Goal: Communication & Community: Answer question/provide support

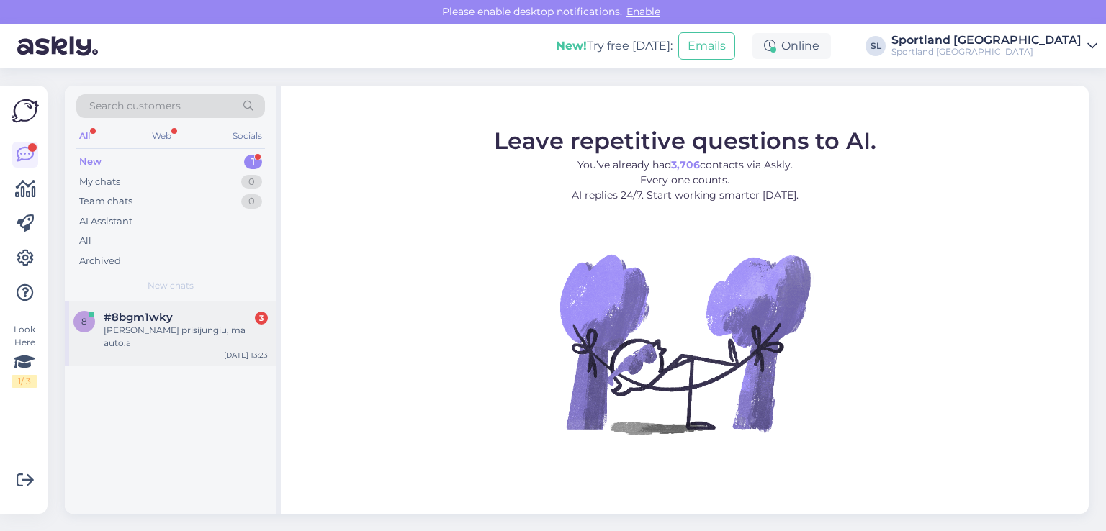
click at [173, 318] on div "#8bgm1wky 3" at bounding box center [186, 317] width 164 height 13
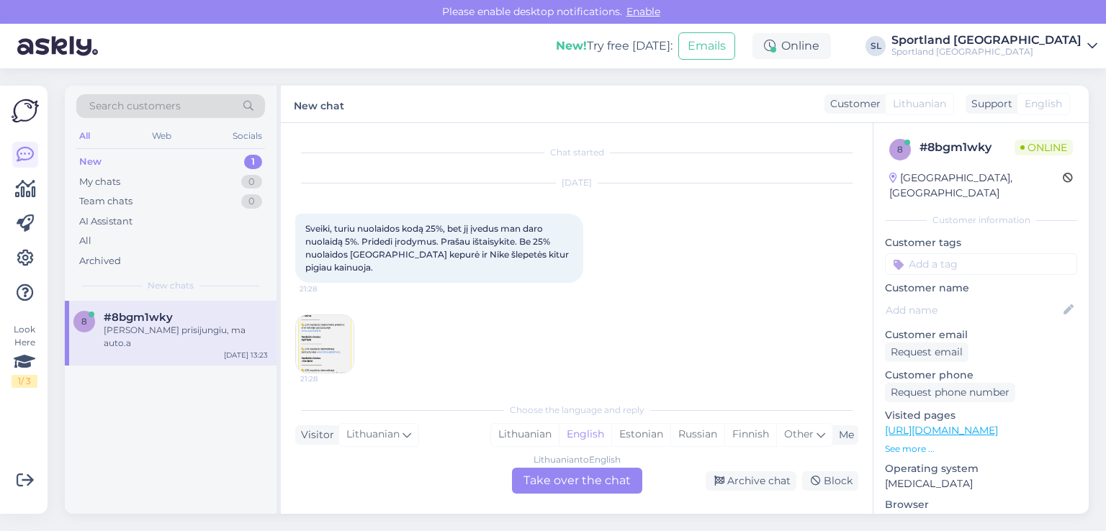
scroll to position [509, 0]
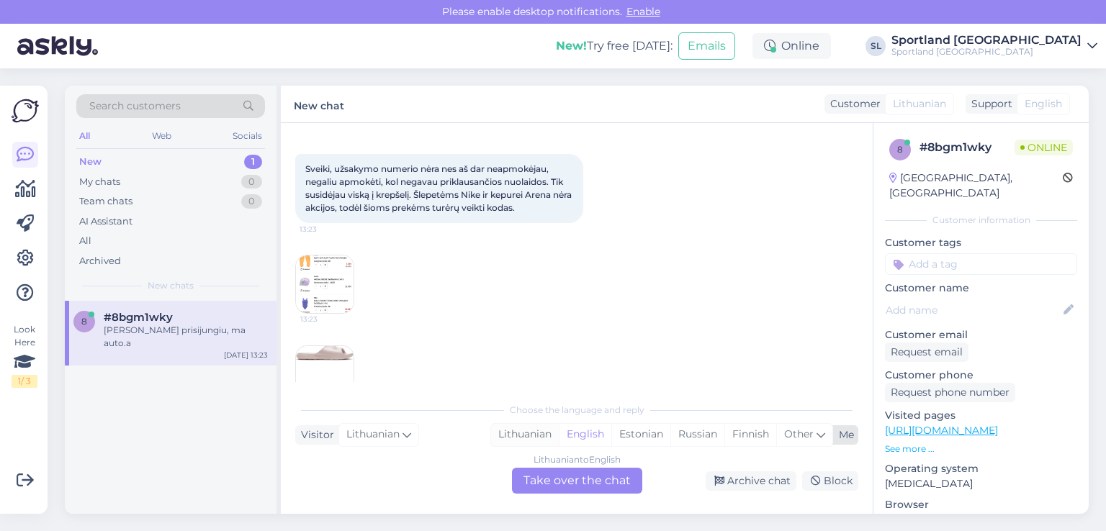
click at [536, 435] on div "Lithuanian" at bounding box center [525, 435] width 68 height 22
click at [579, 490] on div "Lithuanian to Lithuanian Take over the chat" at bounding box center [577, 481] width 130 height 26
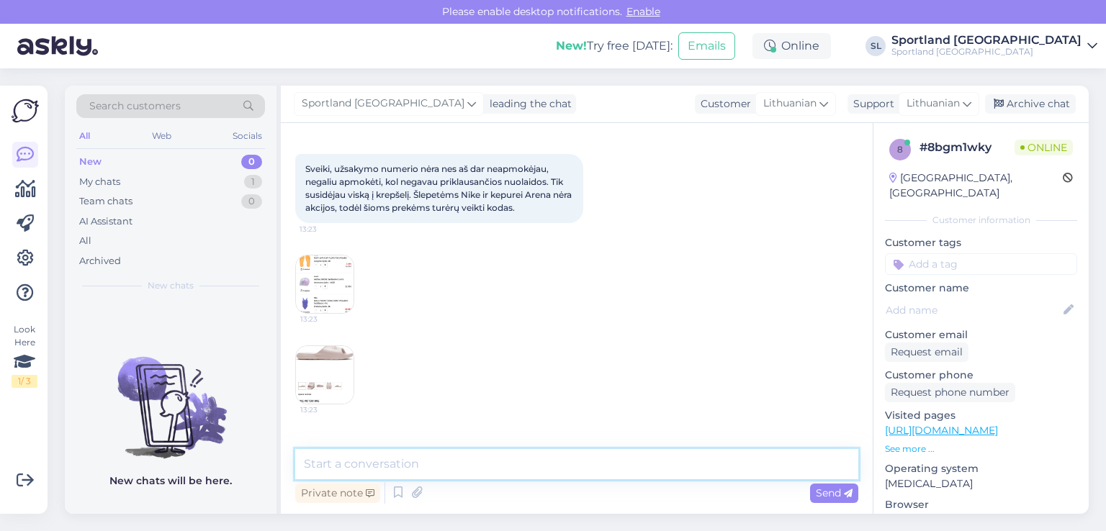
click at [510, 458] on textarea at bounding box center [576, 464] width 563 height 30
type textarea "Sveiki"
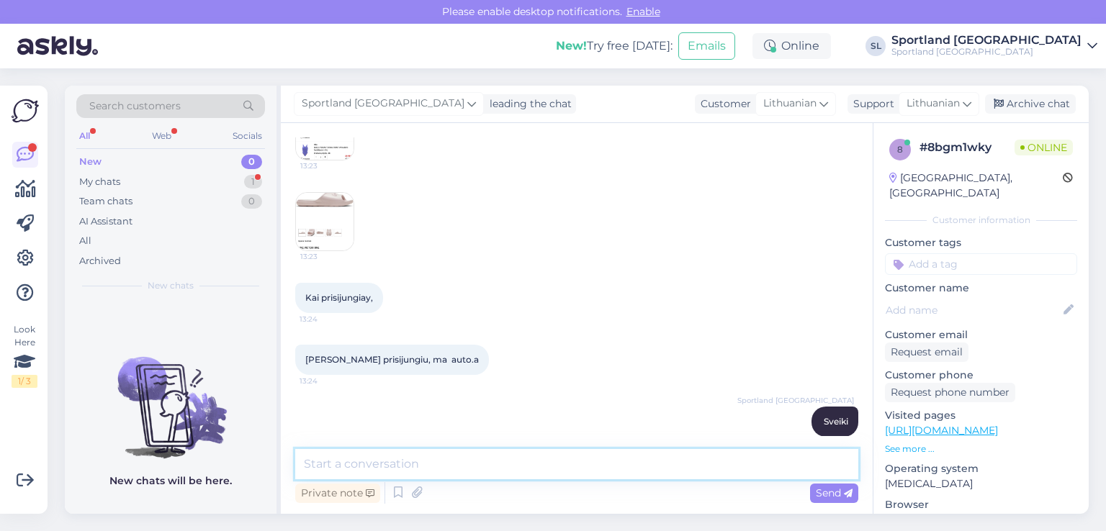
scroll to position [752, 0]
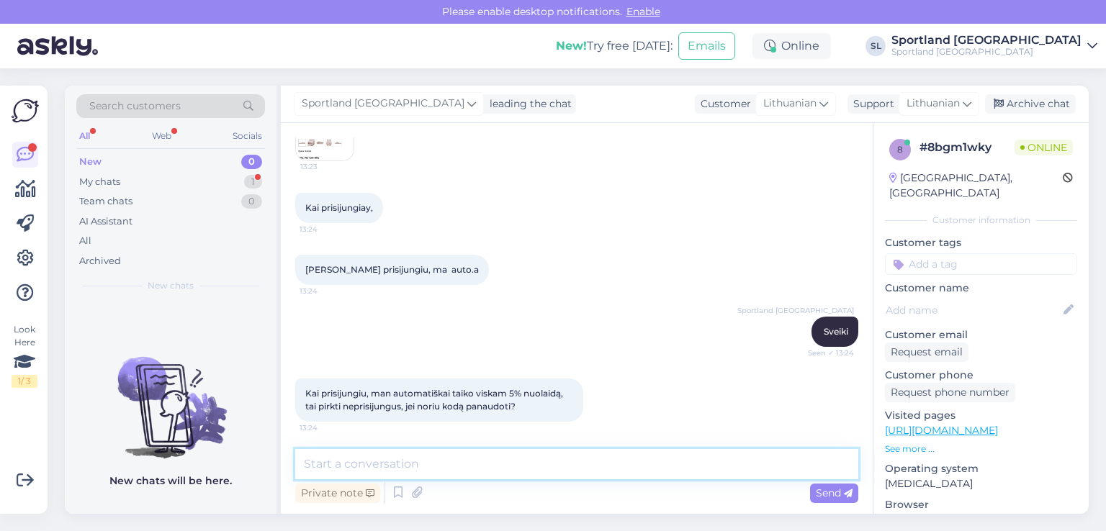
click at [533, 467] on textarea at bounding box center [576, 464] width 563 height 30
type textarea "G"
type textarea "g"
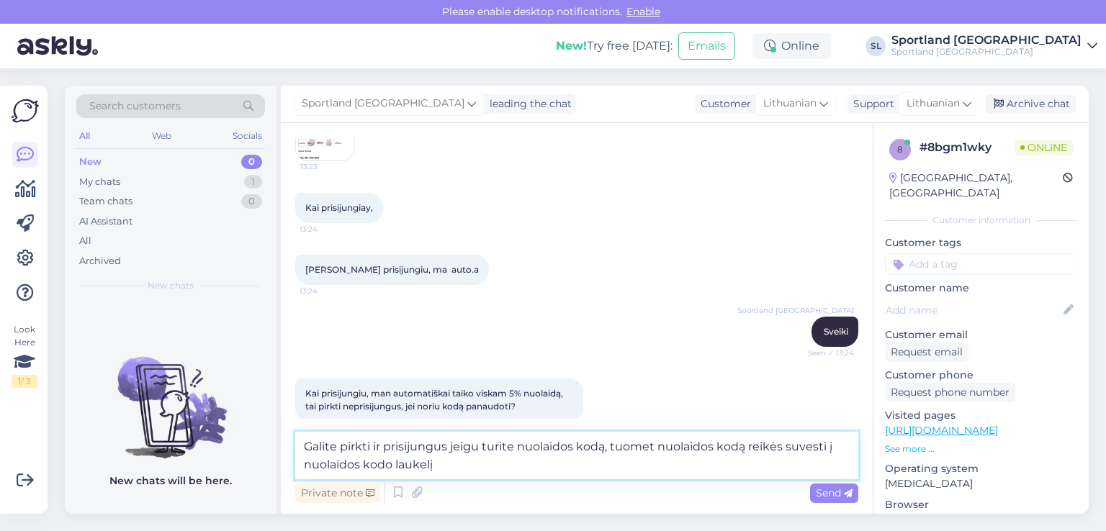
type textarea "Galite pirkti ir prisijungus jeigu turite nuolaidos kodą, tuomet nuolaidos kodą…"
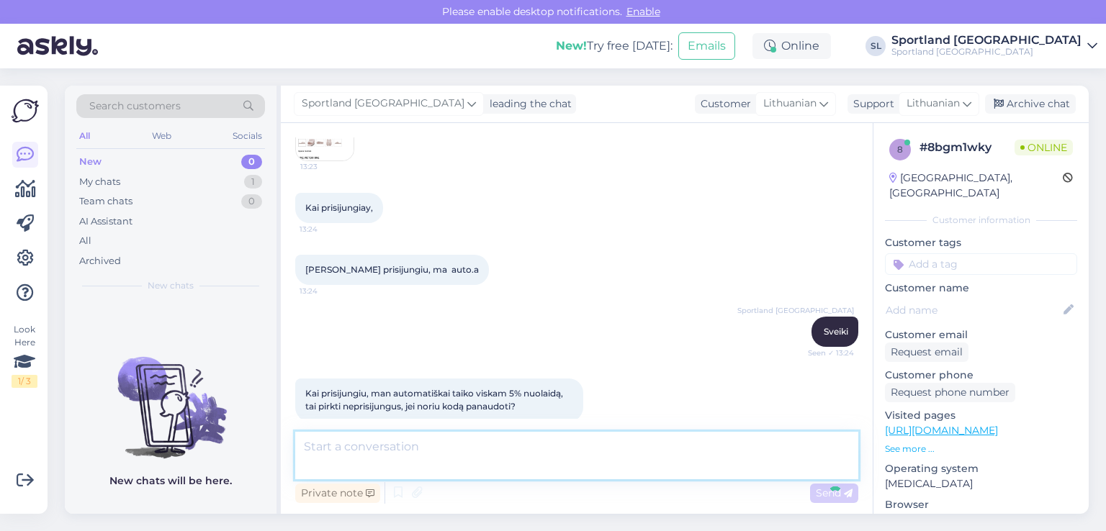
scroll to position [828, 0]
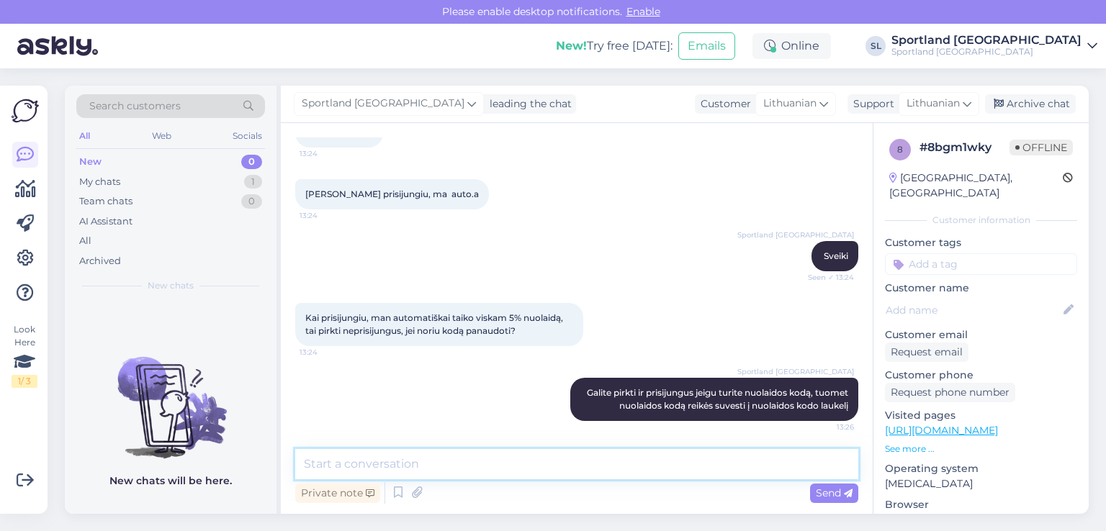
click at [348, 461] on textarea at bounding box center [576, 464] width 563 height 30
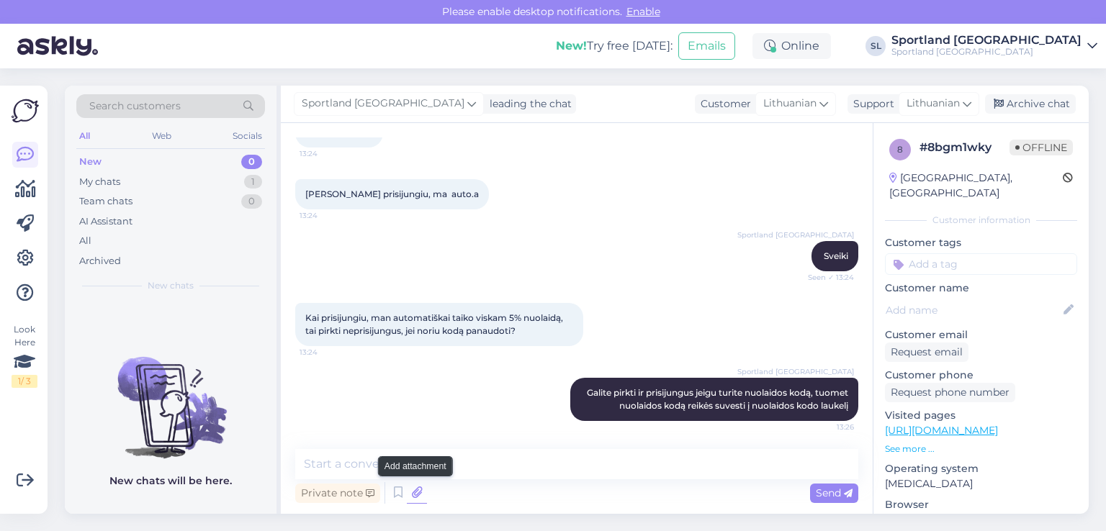
click at [411, 494] on icon at bounding box center [417, 493] width 20 height 22
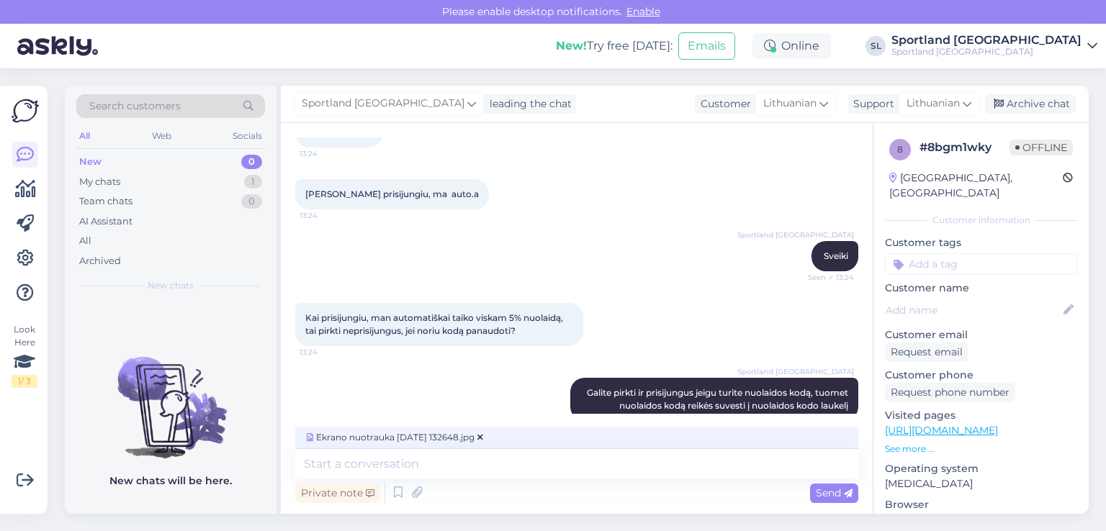
scroll to position [845, 0]
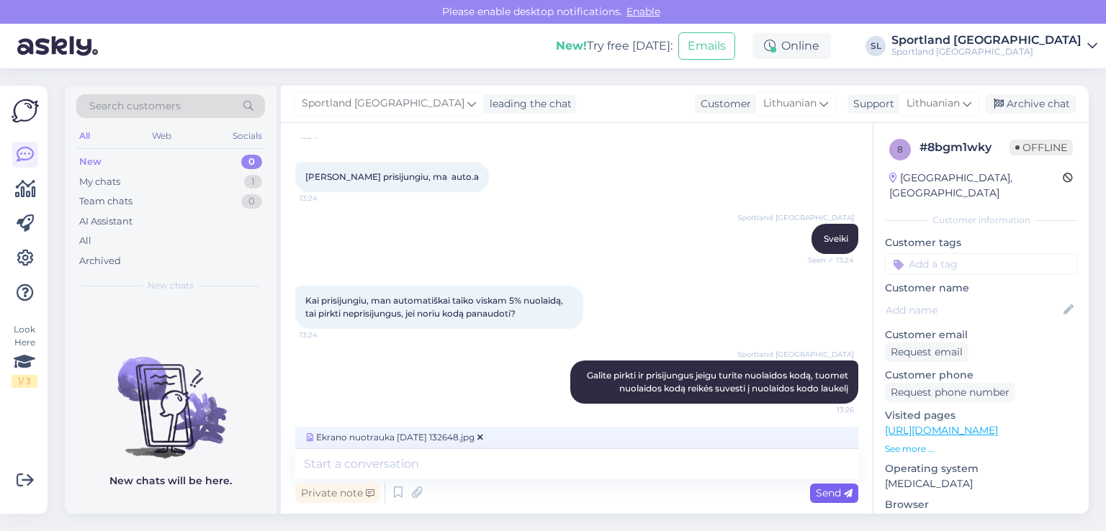
click at [823, 495] on span "Send" at bounding box center [833, 493] width 37 height 13
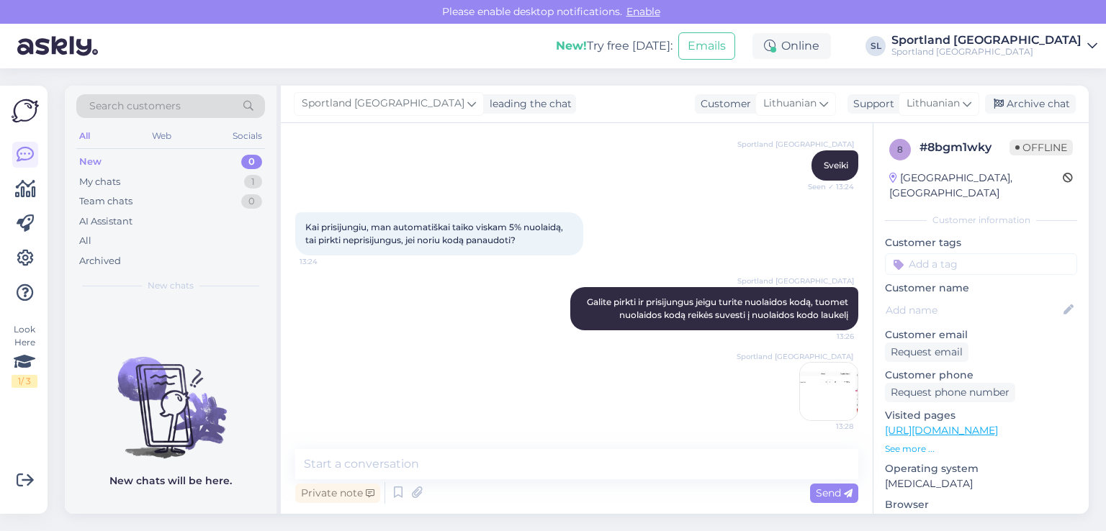
click at [803, 389] on img at bounding box center [829, 392] width 58 height 58
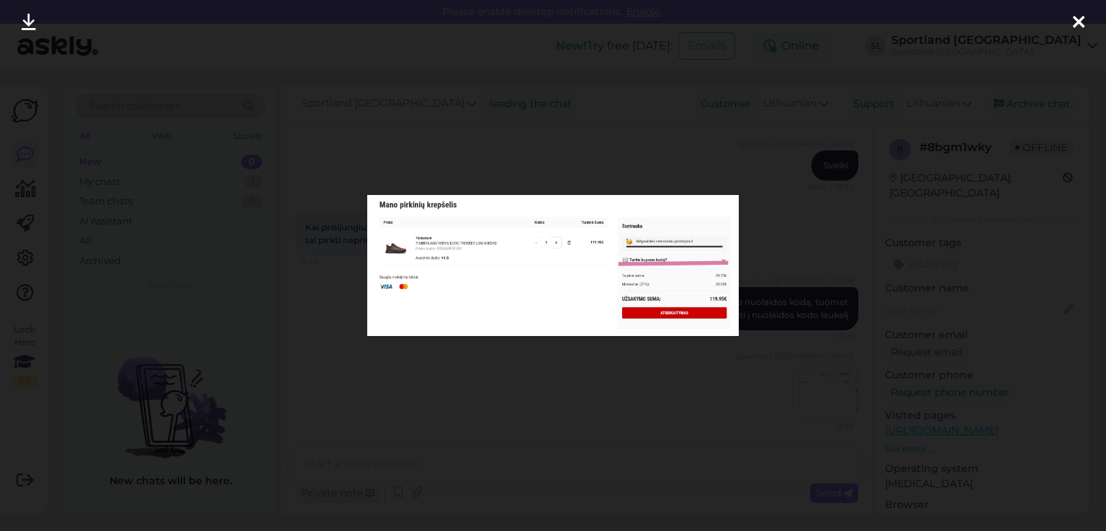
click at [1068, 22] on div at bounding box center [1078, 22] width 29 height 45
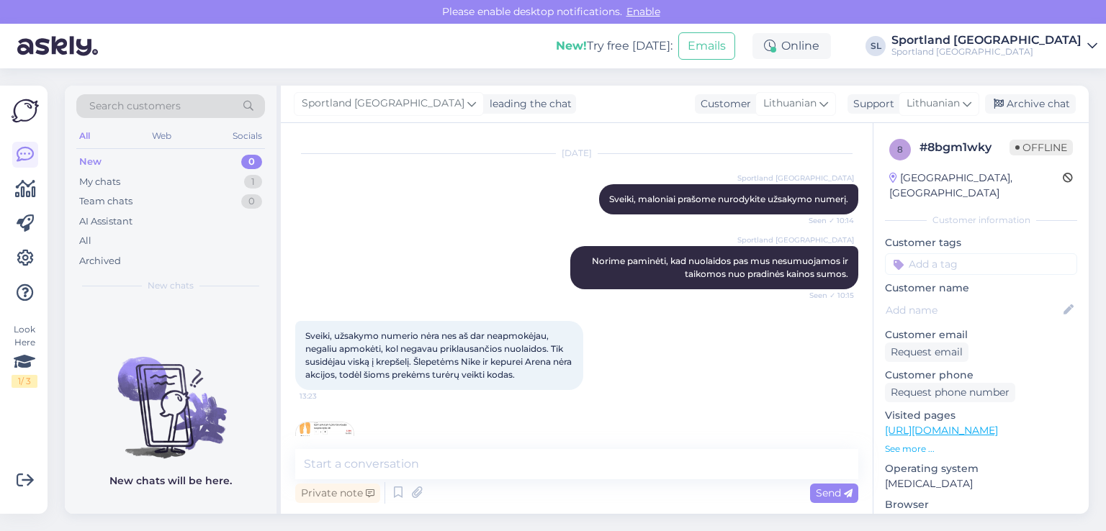
scroll to position [414, 0]
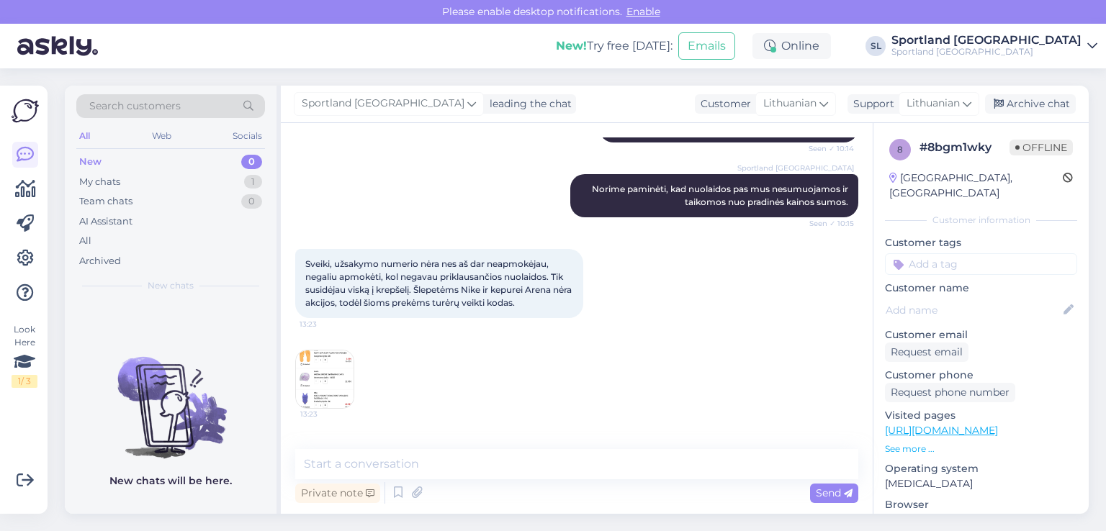
click at [335, 368] on img at bounding box center [325, 380] width 58 height 58
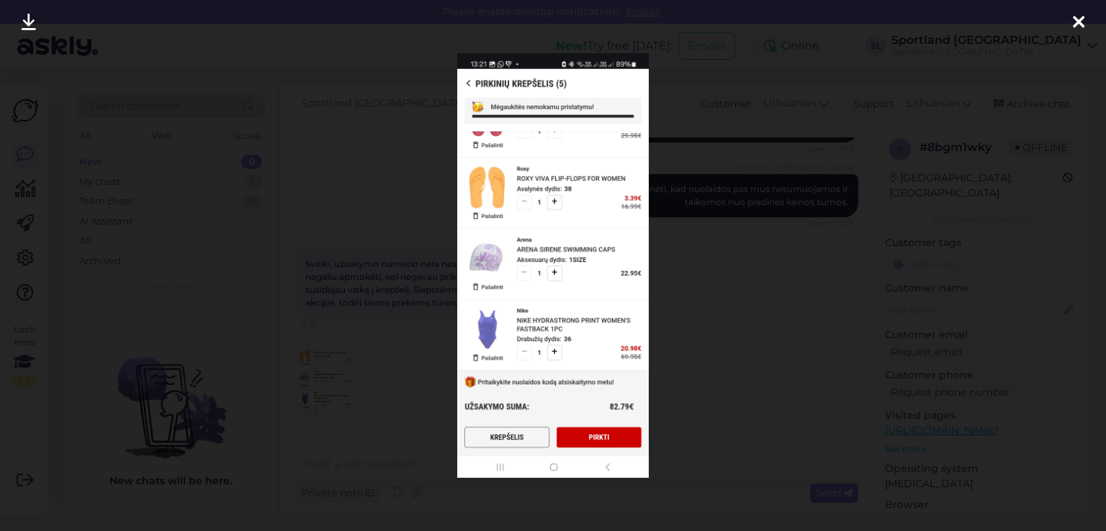
click at [1072, 22] on icon at bounding box center [1078, 23] width 12 height 19
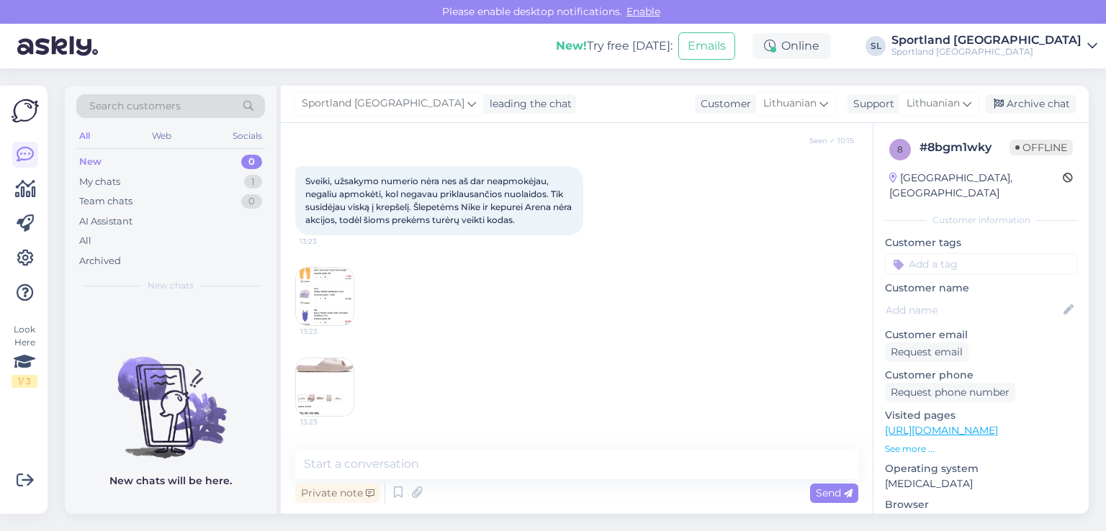
scroll to position [630, 0]
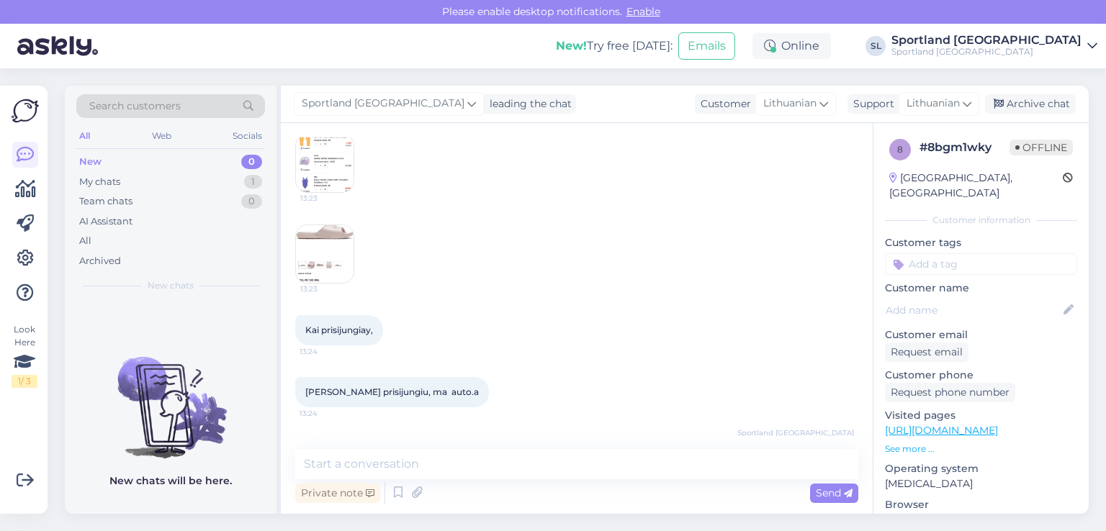
click at [345, 249] on img at bounding box center [325, 254] width 58 height 58
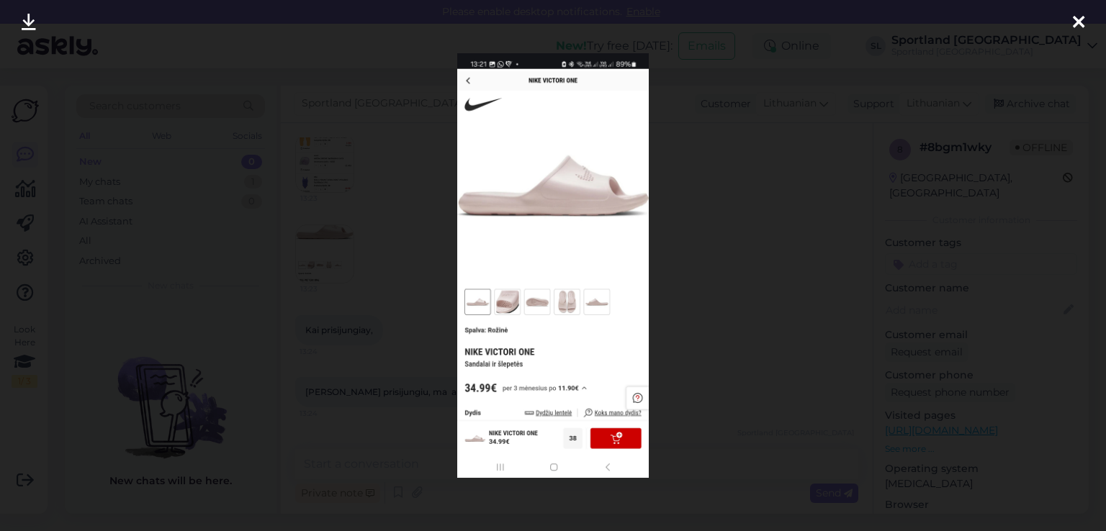
click at [1080, 21] on icon at bounding box center [1078, 23] width 12 height 19
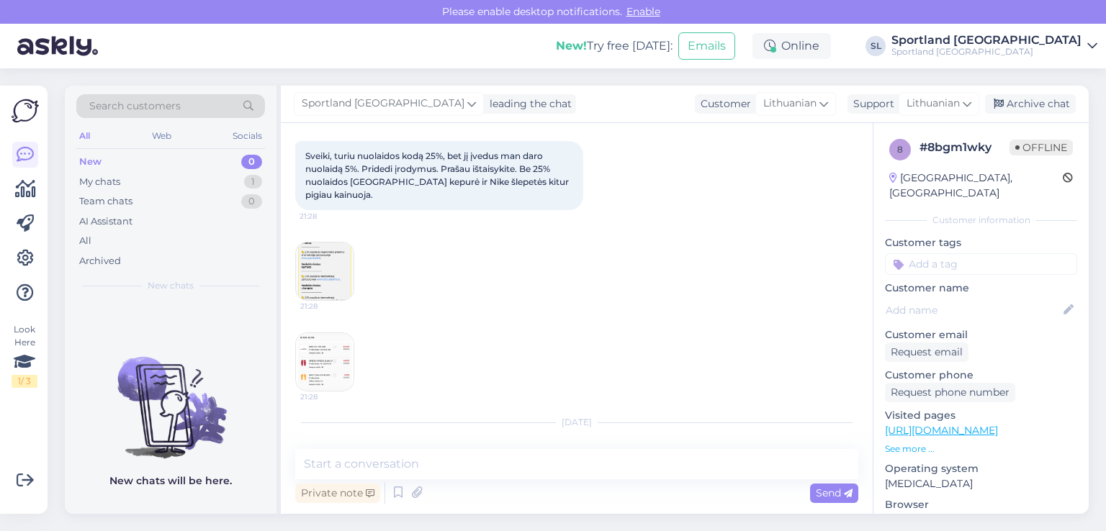
scroll to position [54, 0]
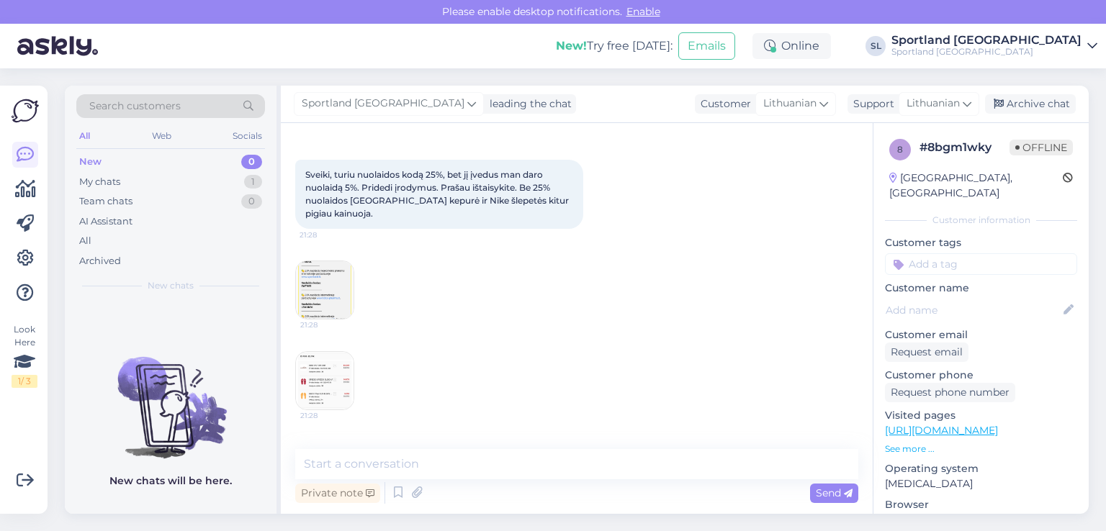
click at [323, 296] on img at bounding box center [325, 290] width 58 height 58
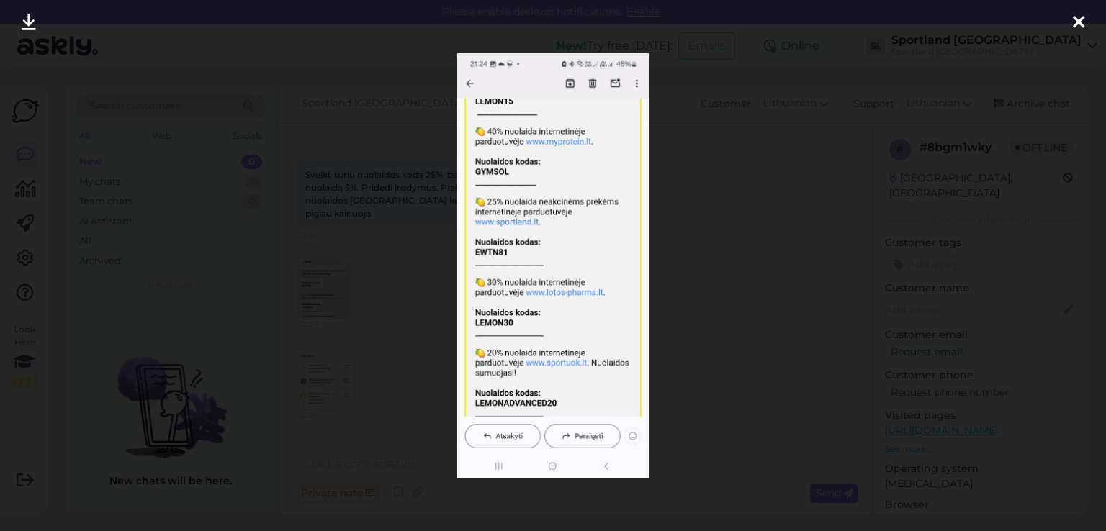
click at [1089, 21] on div at bounding box center [1078, 22] width 29 height 45
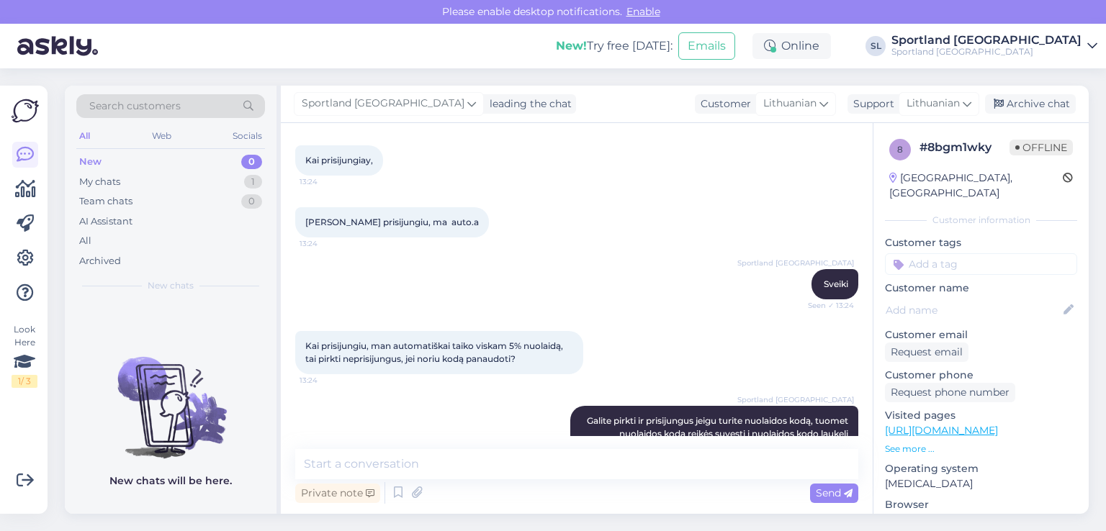
scroll to position [918, 0]
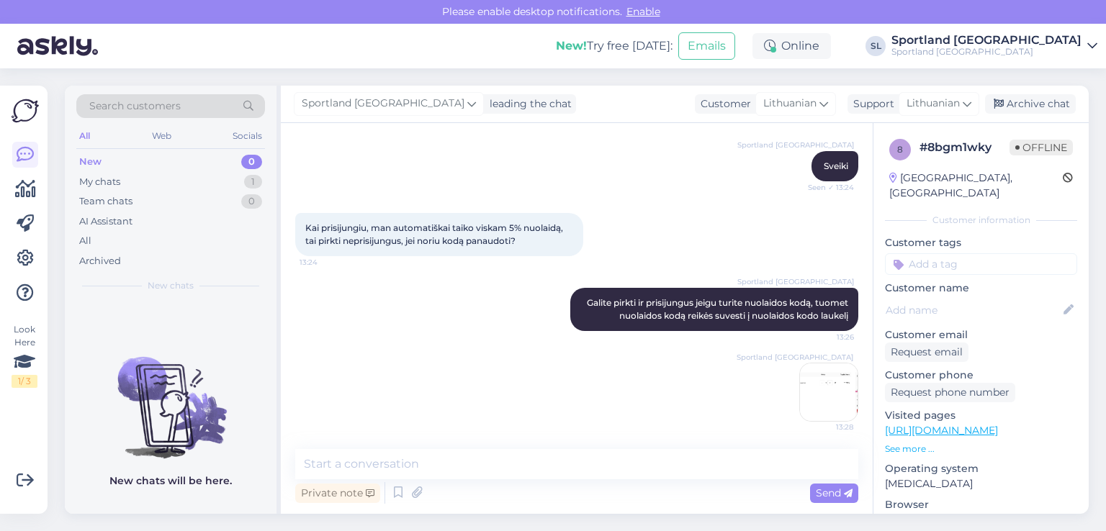
click at [831, 381] on img at bounding box center [829, 392] width 58 height 58
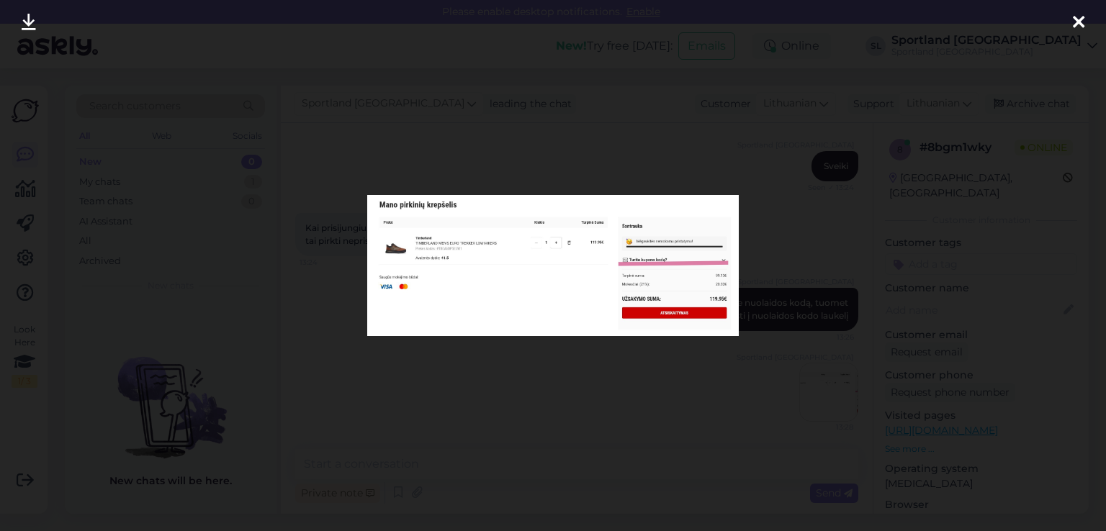
click at [1076, 16] on icon at bounding box center [1078, 23] width 12 height 19
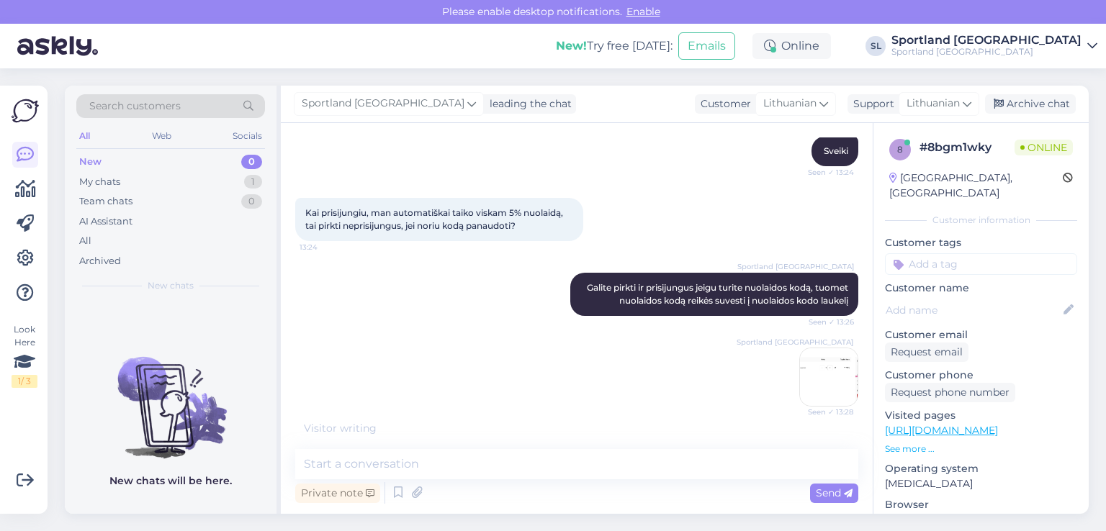
scroll to position [918, 0]
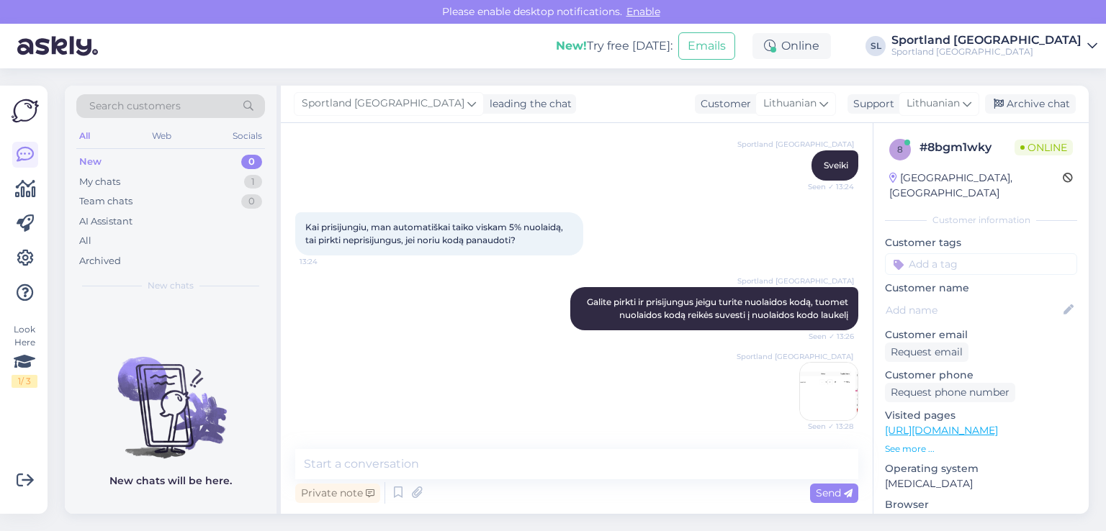
click at [840, 376] on img at bounding box center [829, 392] width 58 height 58
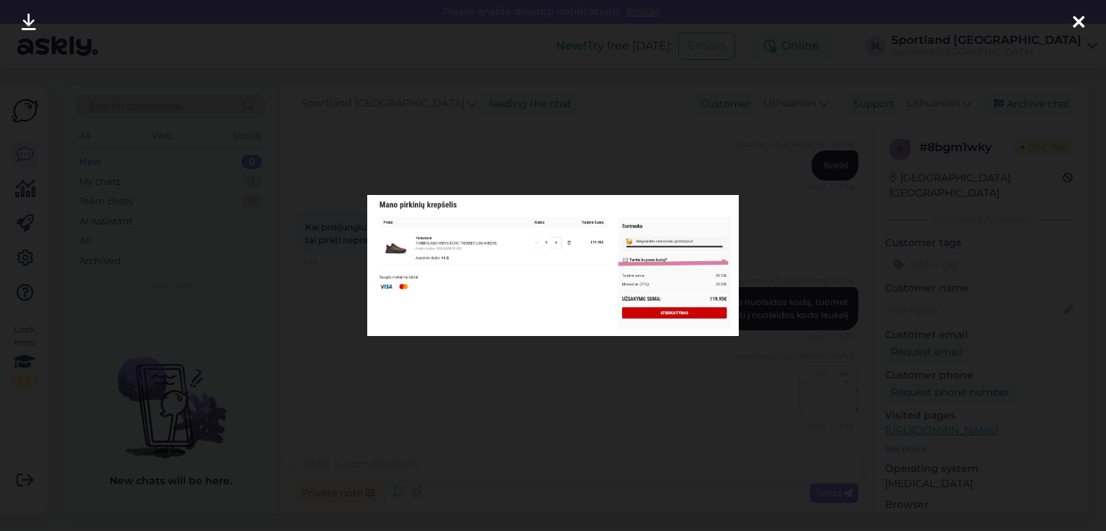
click at [1072, 24] on icon at bounding box center [1078, 23] width 12 height 19
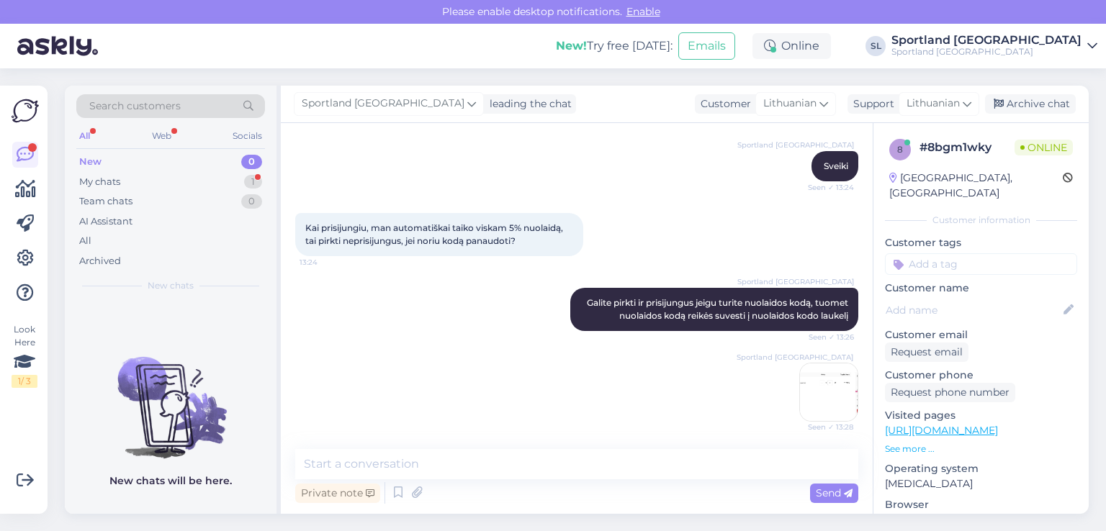
scroll to position [993, 0]
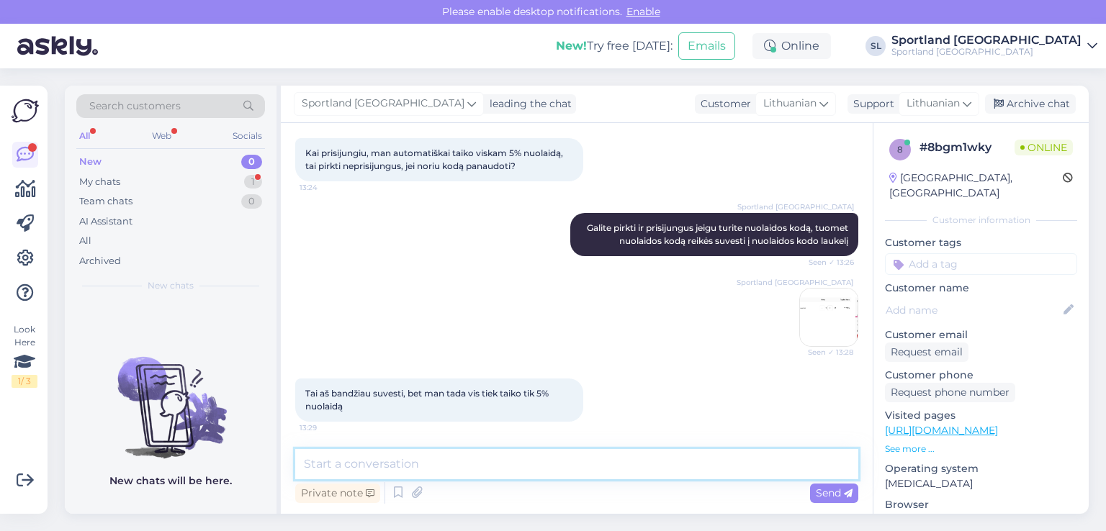
click at [469, 463] on textarea at bounding box center [576, 464] width 563 height 30
type textarea "patikrinsime"
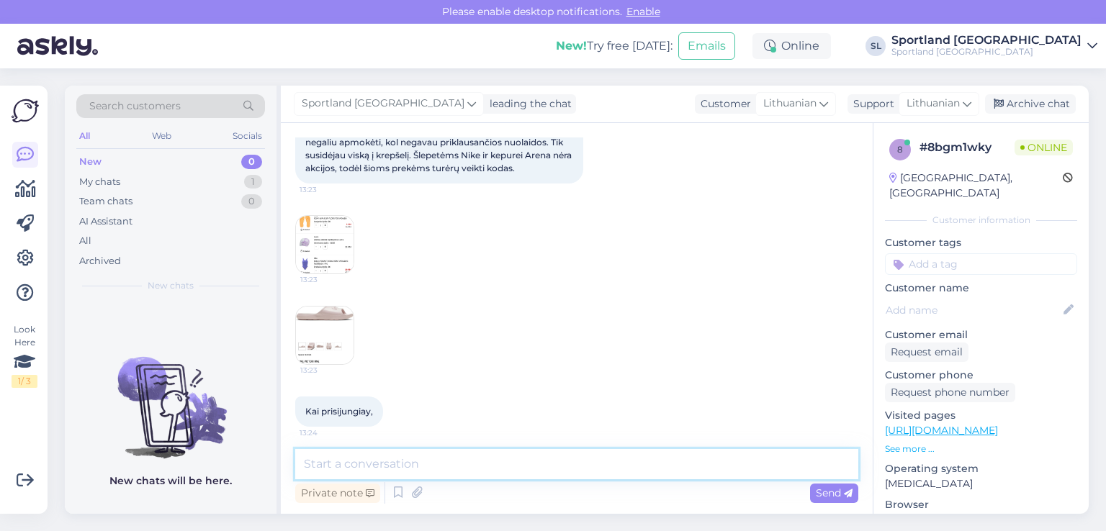
scroll to position [551, 0]
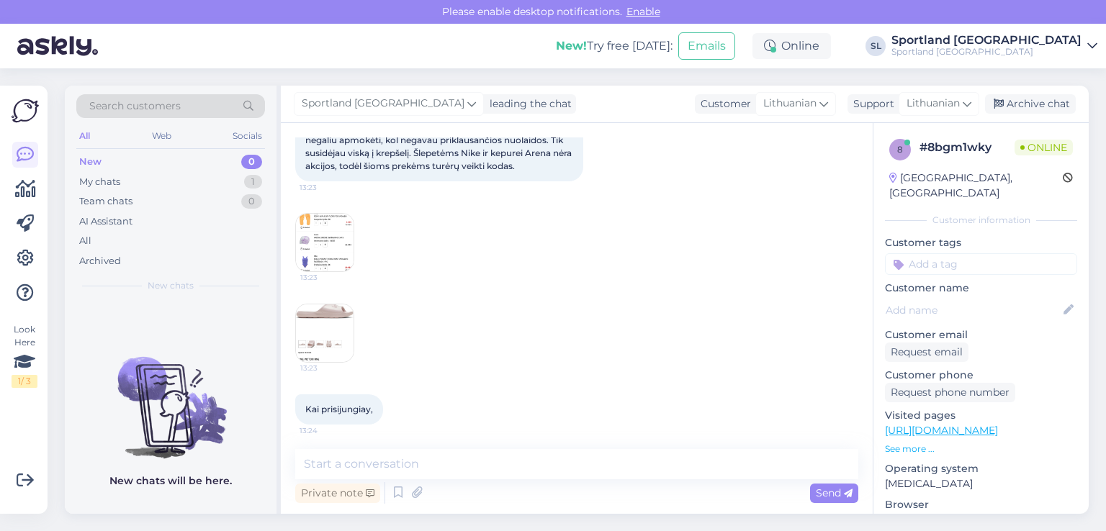
click at [322, 219] on img at bounding box center [325, 243] width 58 height 58
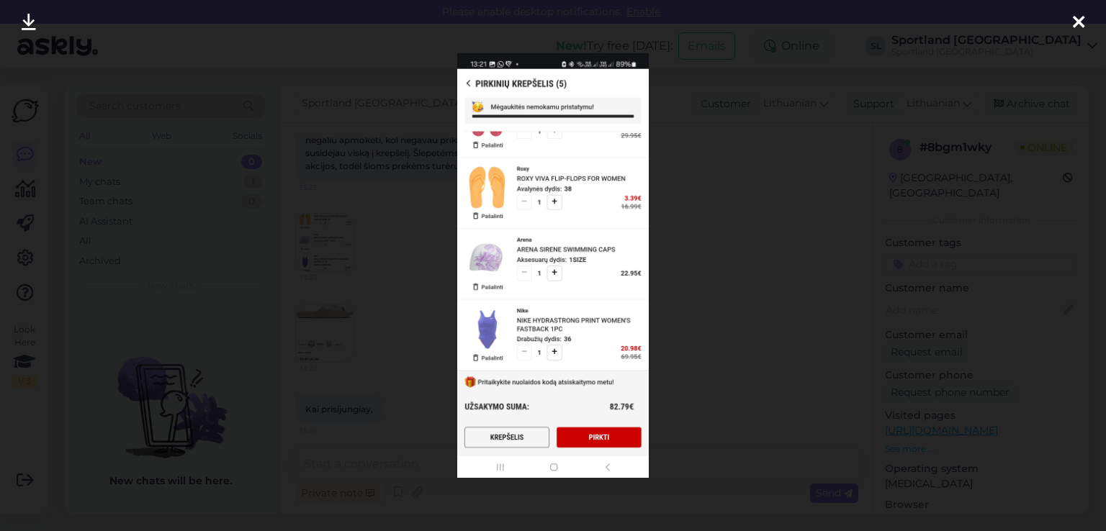
click at [1080, 14] on icon at bounding box center [1078, 23] width 12 height 19
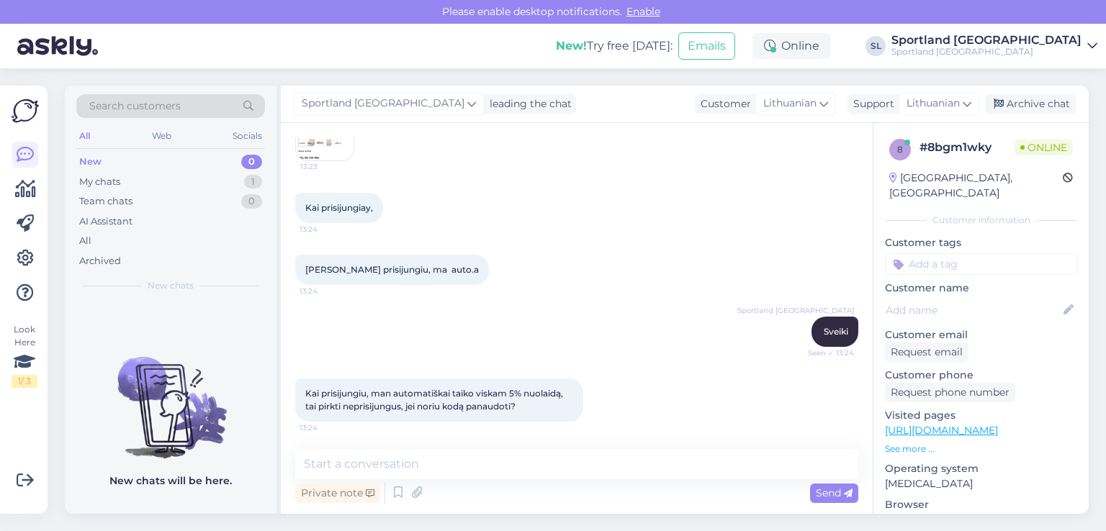
scroll to position [623, 0]
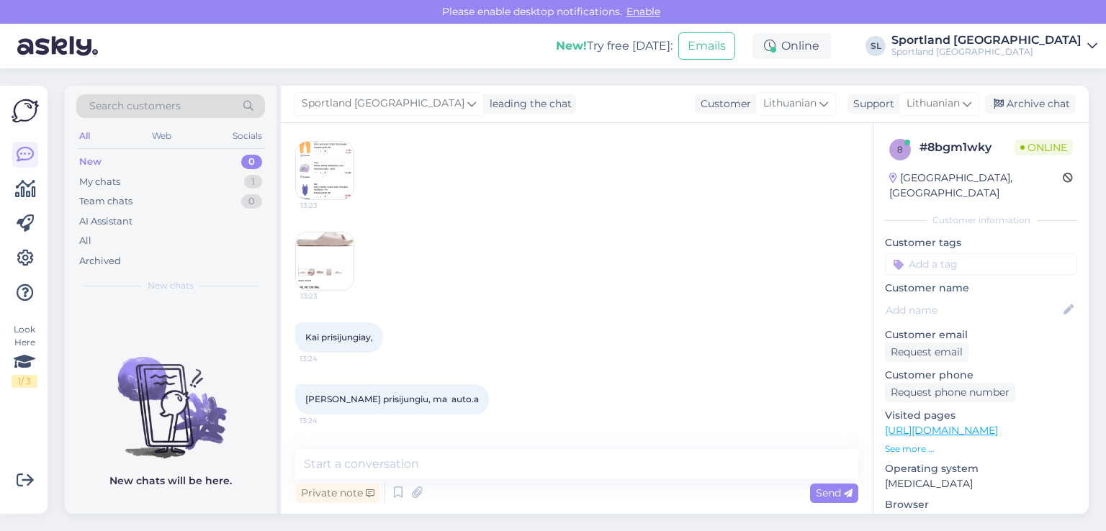
click at [308, 248] on img at bounding box center [325, 261] width 58 height 58
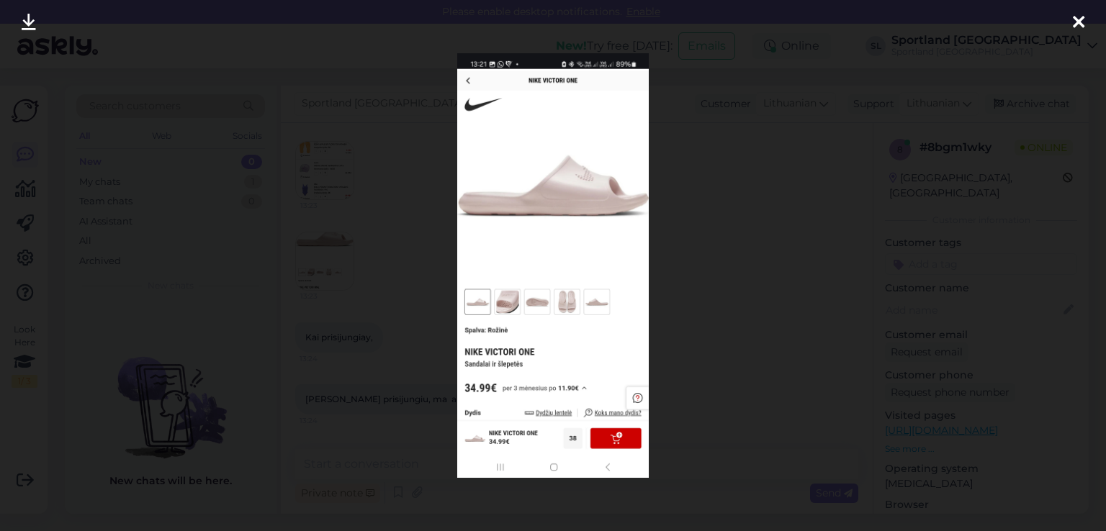
click at [1074, 24] on icon at bounding box center [1078, 23] width 12 height 19
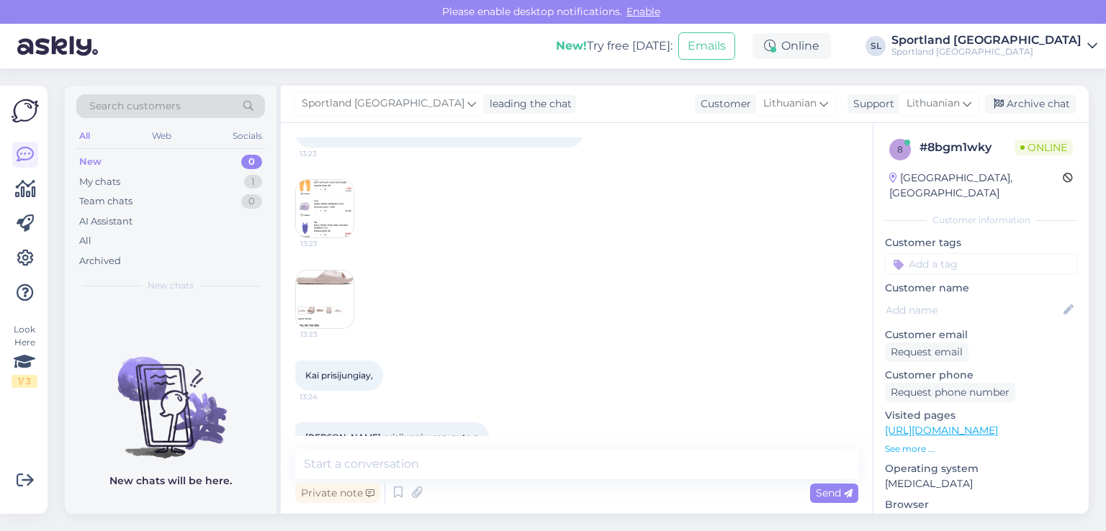
scroll to position [551, 0]
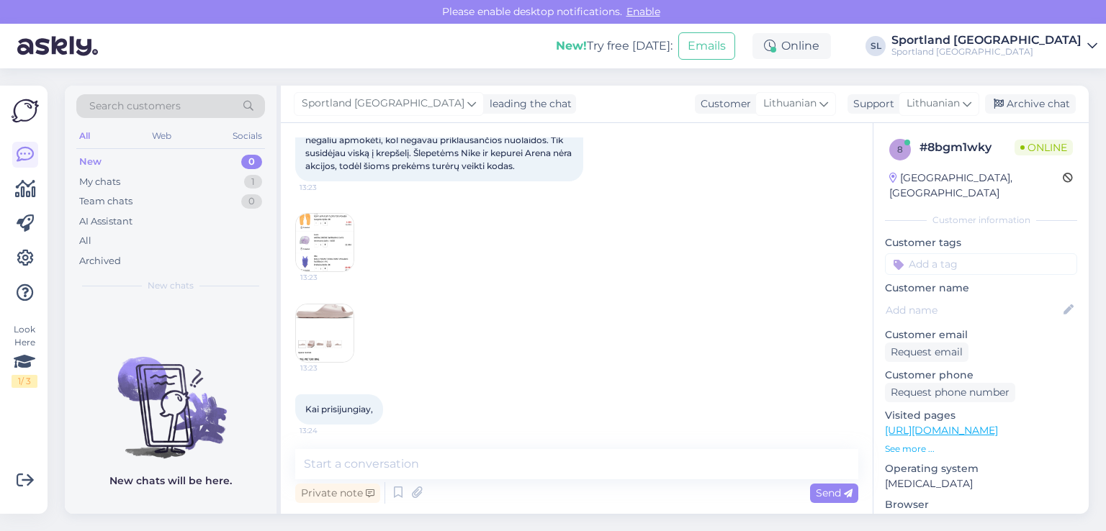
click at [322, 240] on img at bounding box center [325, 243] width 58 height 58
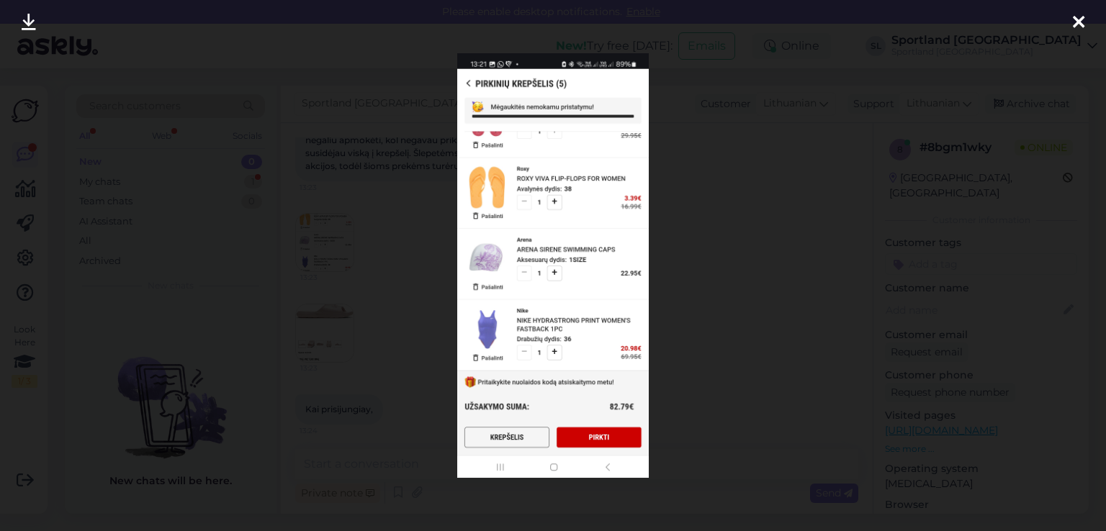
scroll to position [1145, 0]
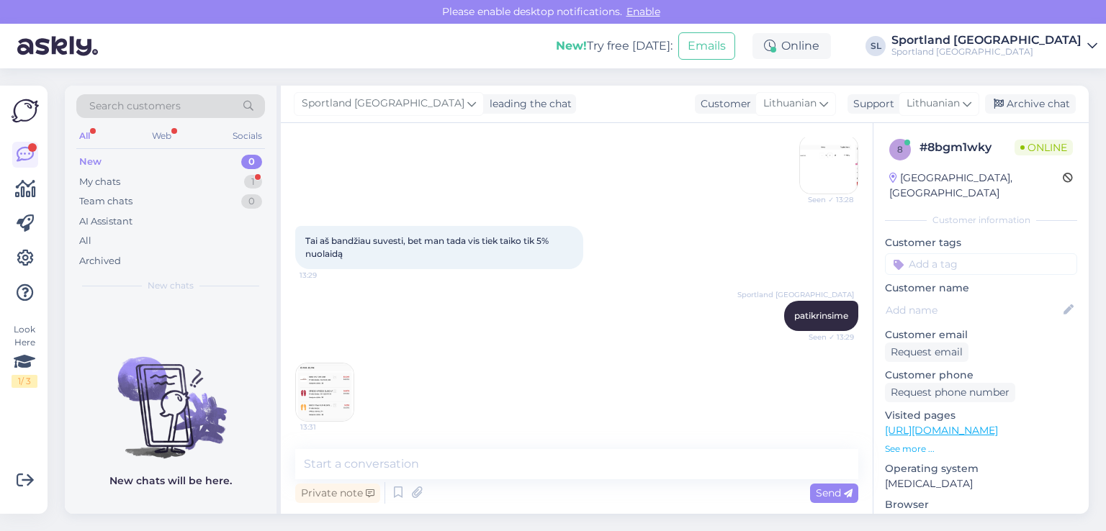
click at [340, 386] on img at bounding box center [325, 392] width 58 height 58
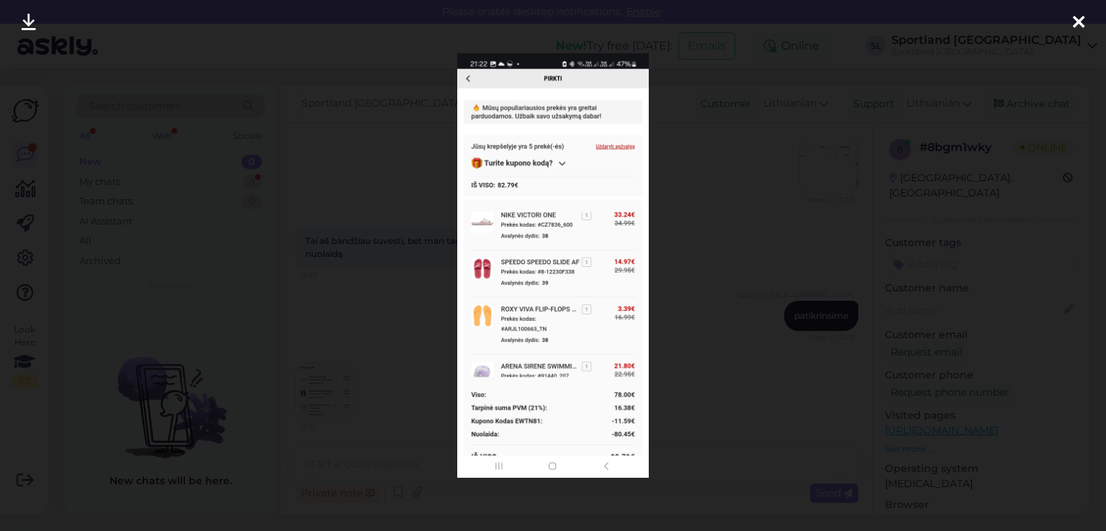
click at [1074, 14] on icon at bounding box center [1078, 23] width 12 height 19
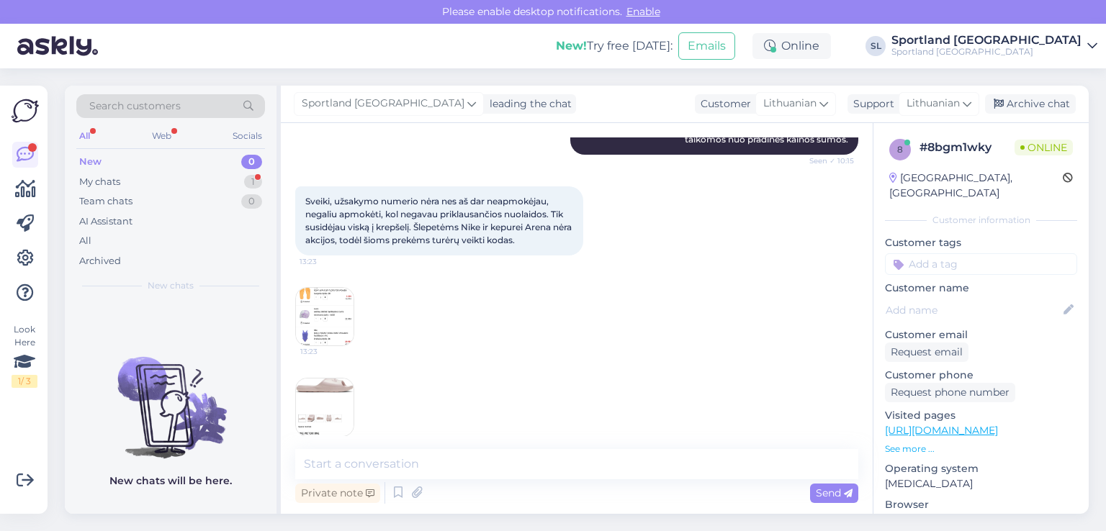
scroll to position [569, 0]
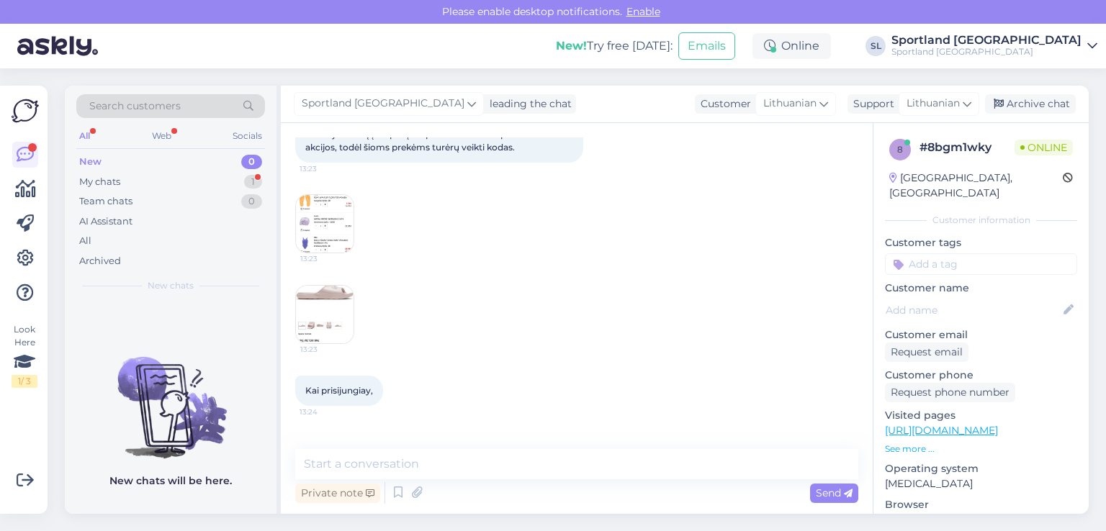
click at [335, 225] on img at bounding box center [325, 224] width 58 height 58
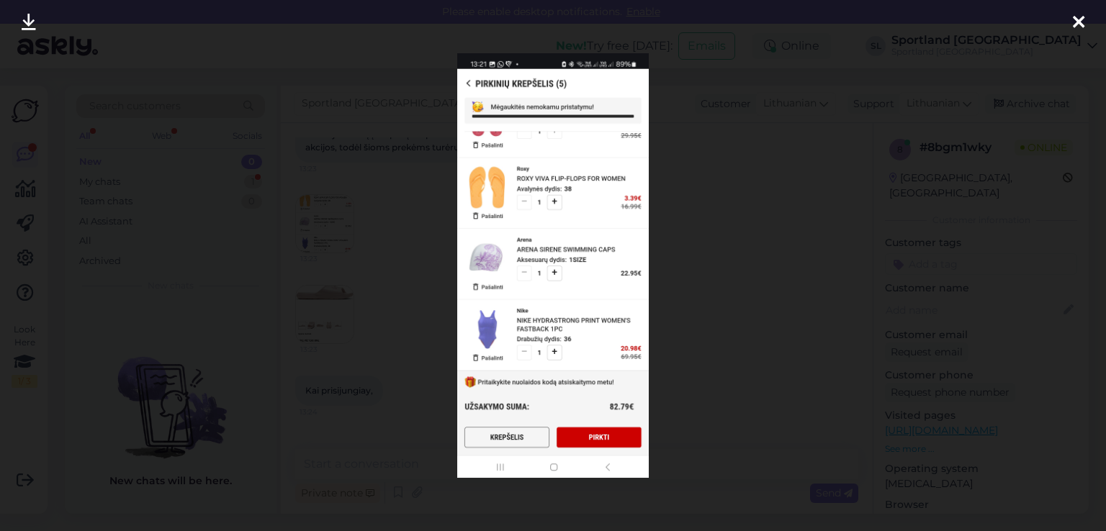
click at [1085, 18] on div at bounding box center [1078, 22] width 29 height 45
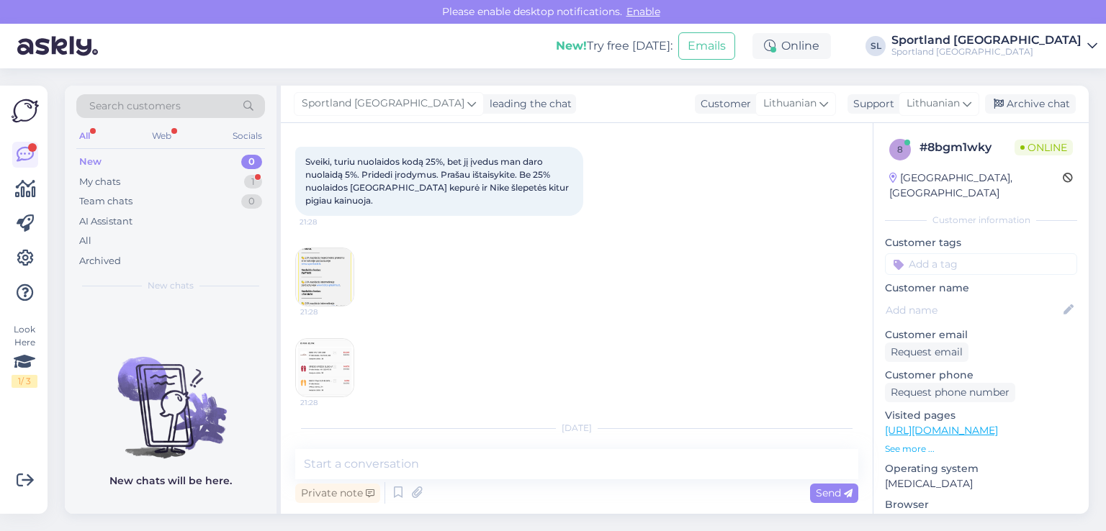
scroll to position [65, 0]
click at [314, 253] on img at bounding box center [325, 279] width 58 height 58
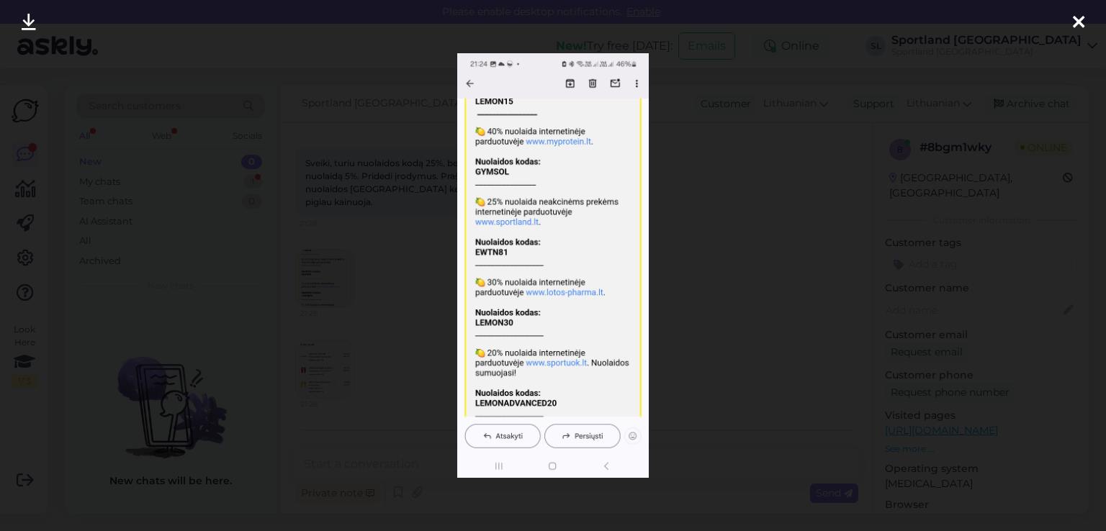
click at [1080, 19] on icon at bounding box center [1078, 23] width 12 height 19
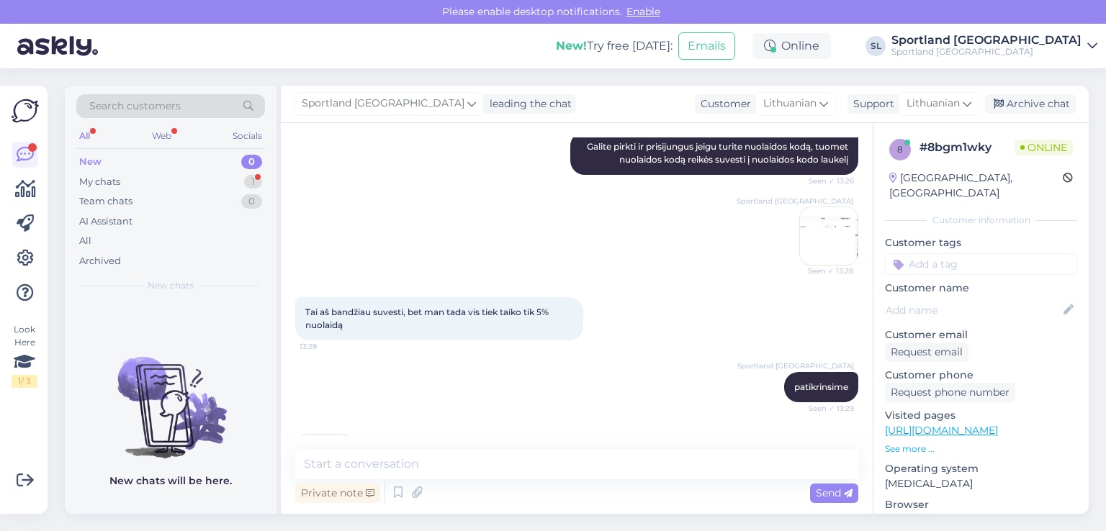
scroll to position [1145, 0]
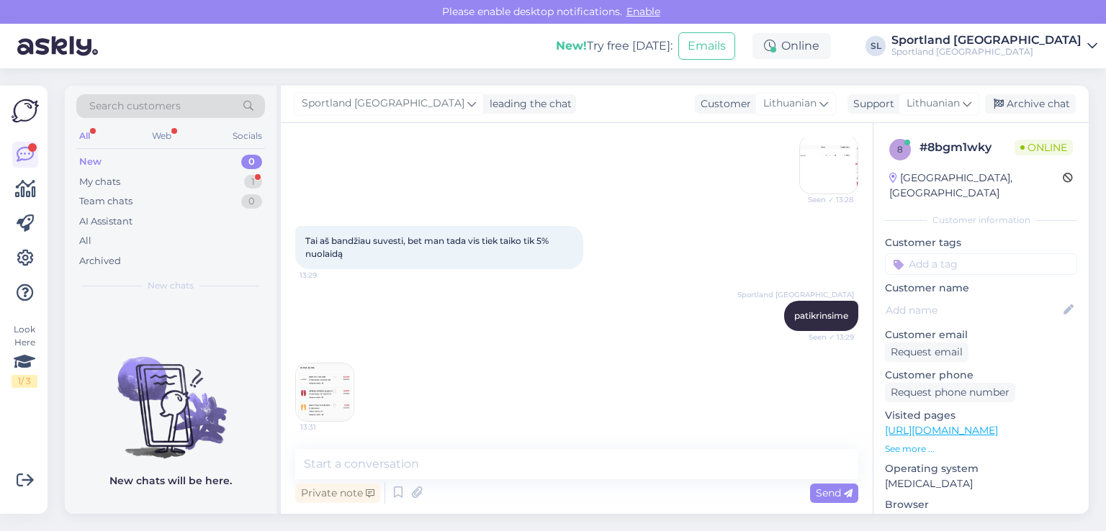
click at [312, 369] on img at bounding box center [325, 392] width 58 height 58
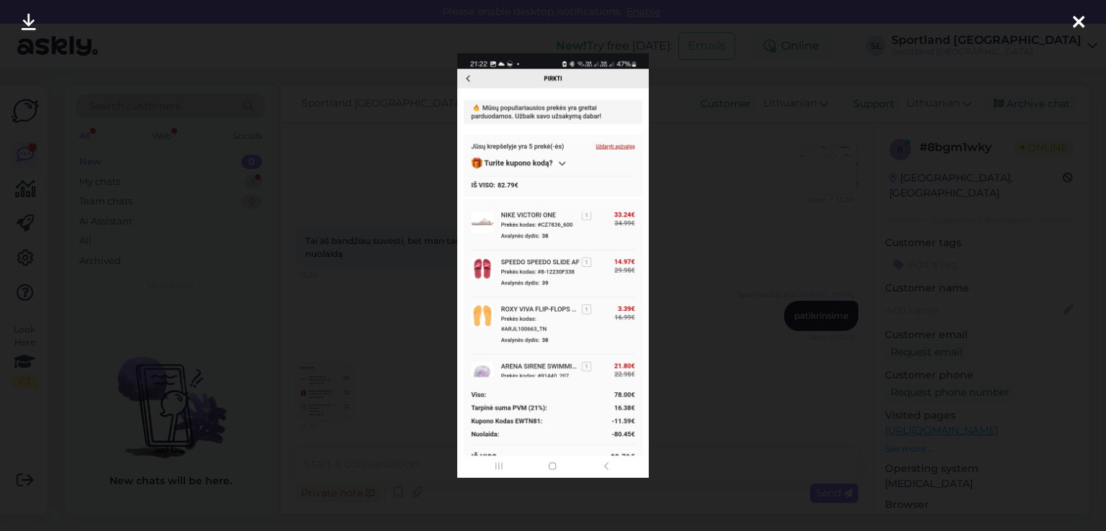
click at [1077, 20] on icon at bounding box center [1078, 23] width 12 height 19
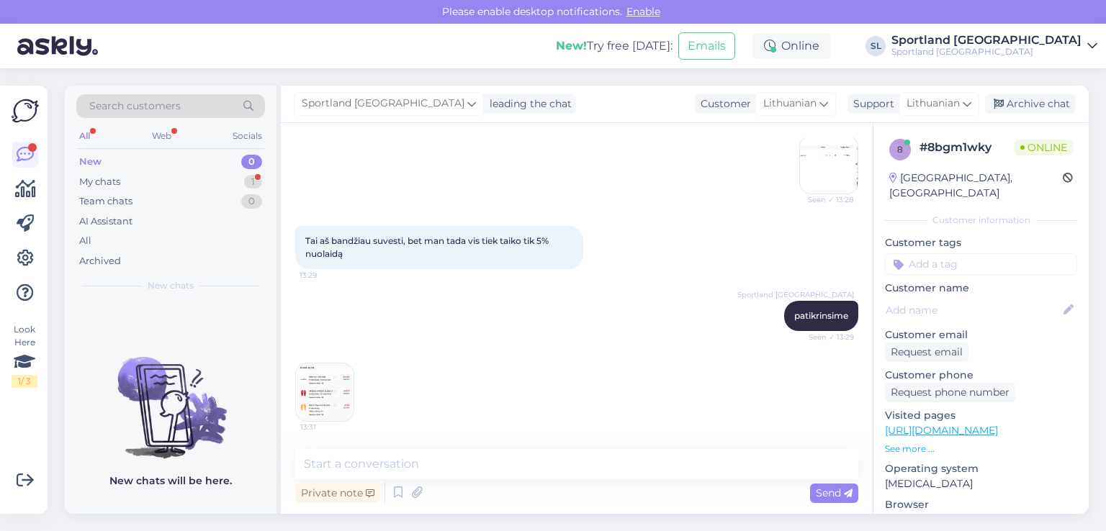
click at [325, 386] on img at bounding box center [325, 392] width 58 height 58
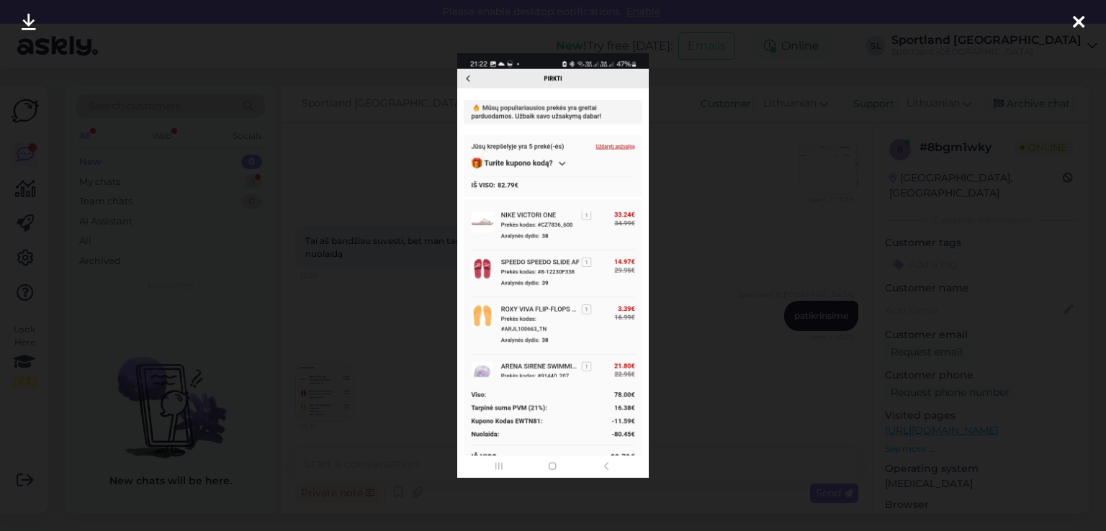
click at [1077, 30] on icon at bounding box center [1078, 23] width 12 height 19
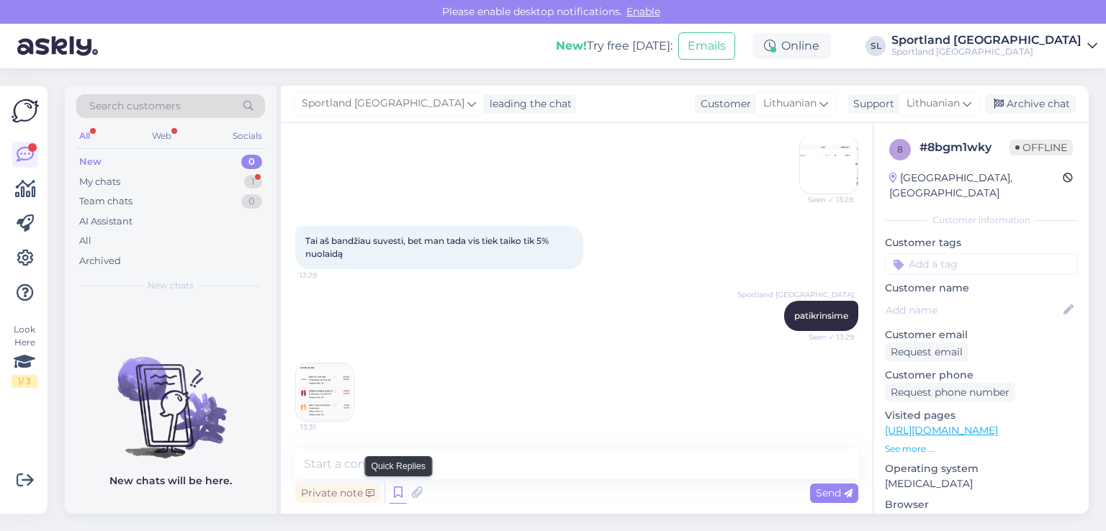
click at [400, 492] on icon at bounding box center [397, 493] width 17 height 22
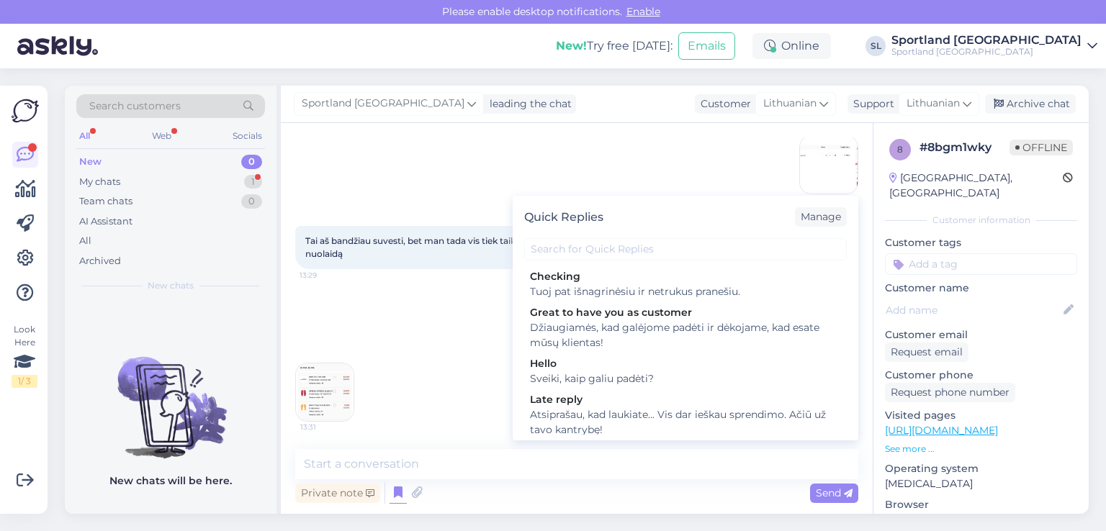
click at [392, 381] on div "13:31" at bounding box center [576, 392] width 563 height 91
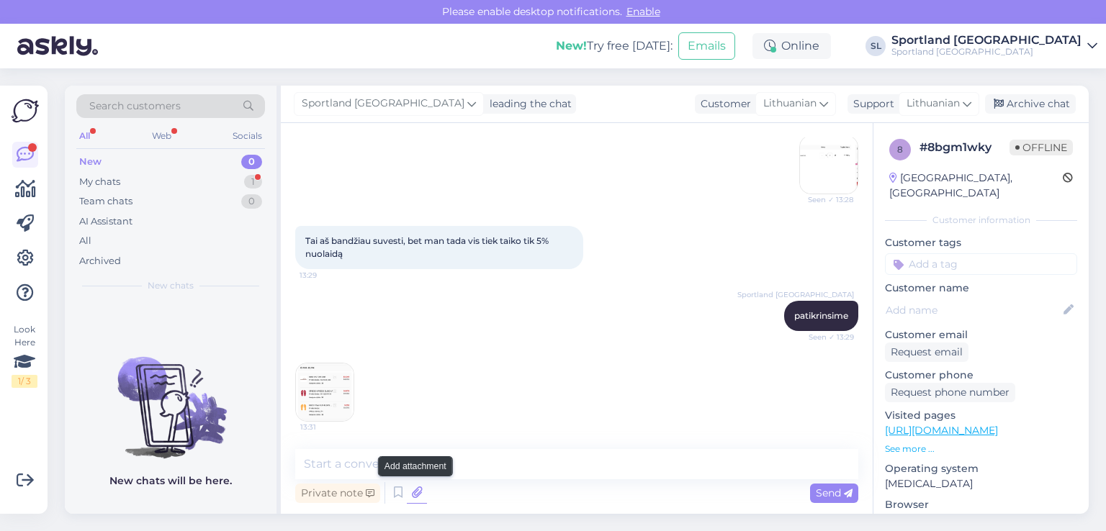
click at [415, 494] on icon at bounding box center [417, 493] width 20 height 22
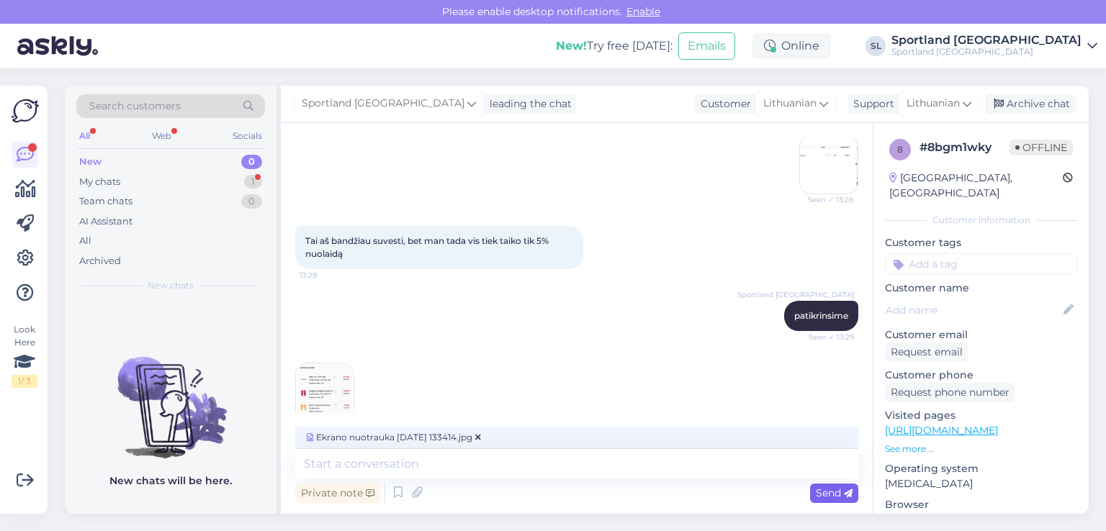
click at [823, 498] on span "Send" at bounding box center [833, 493] width 37 height 13
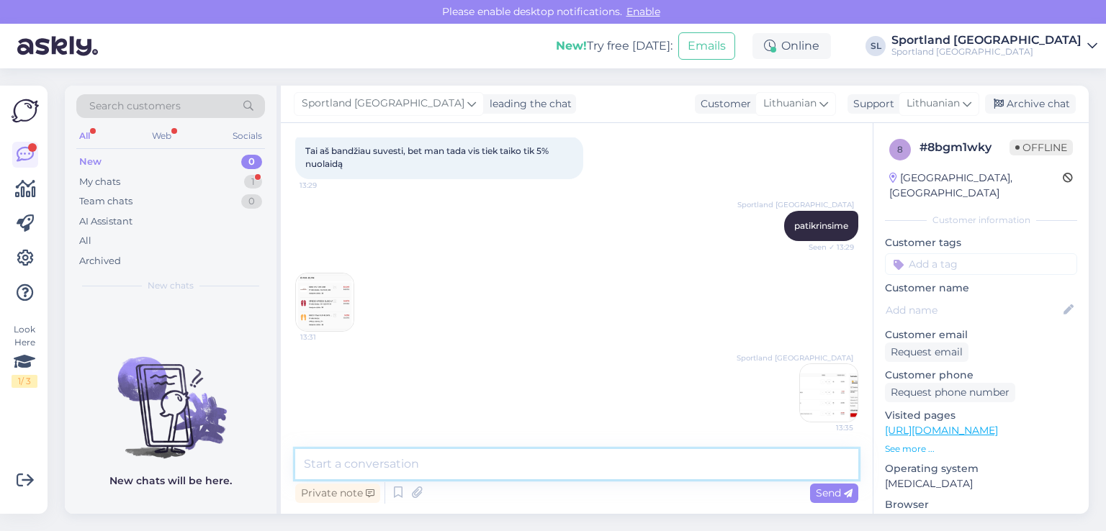
click at [585, 470] on textarea at bounding box center [576, 464] width 563 height 30
type textarea "p"
type textarea "Pavyko panaudoti Jūsų turimą kodą"
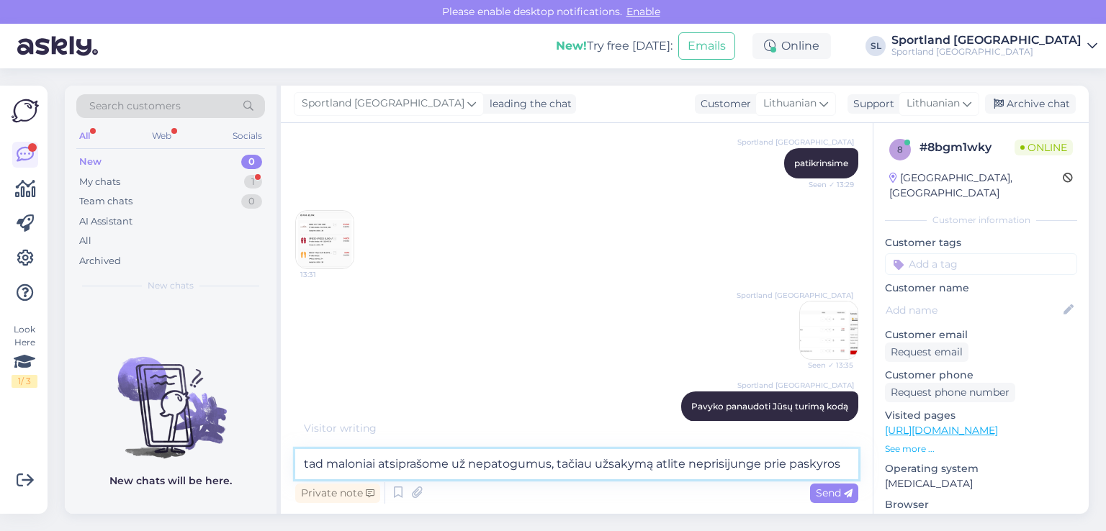
type textarea "tad maloniai atsiprašome už nepatogumus, tačiau užsakymą atlite neprisijunge pr…"
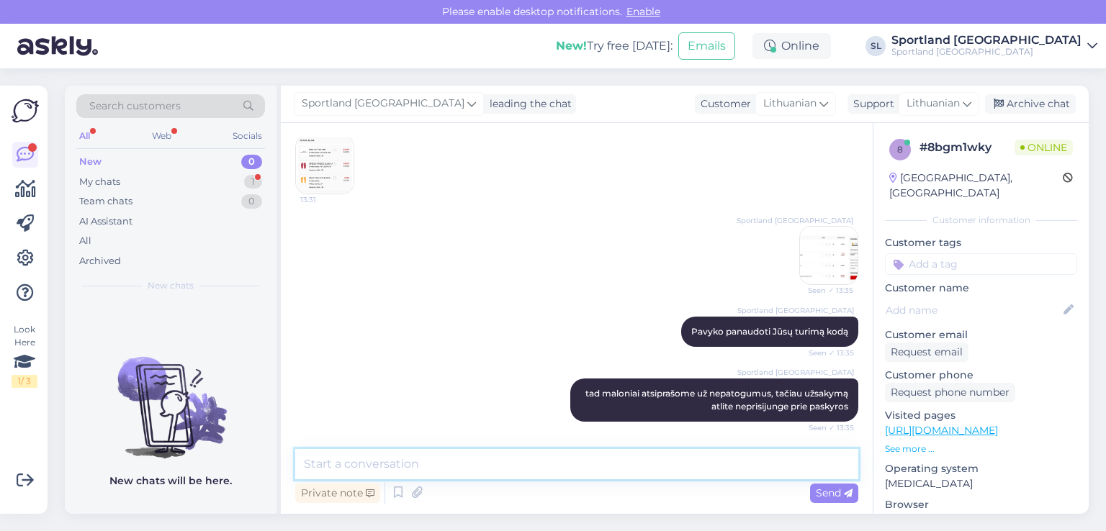
scroll to position [1372, 0]
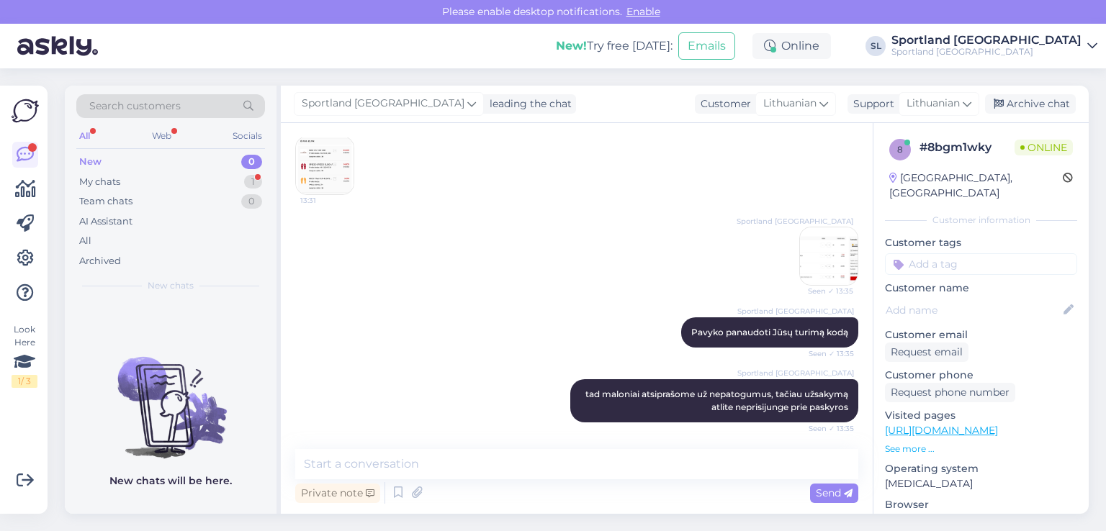
click at [834, 256] on img at bounding box center [829, 256] width 58 height 58
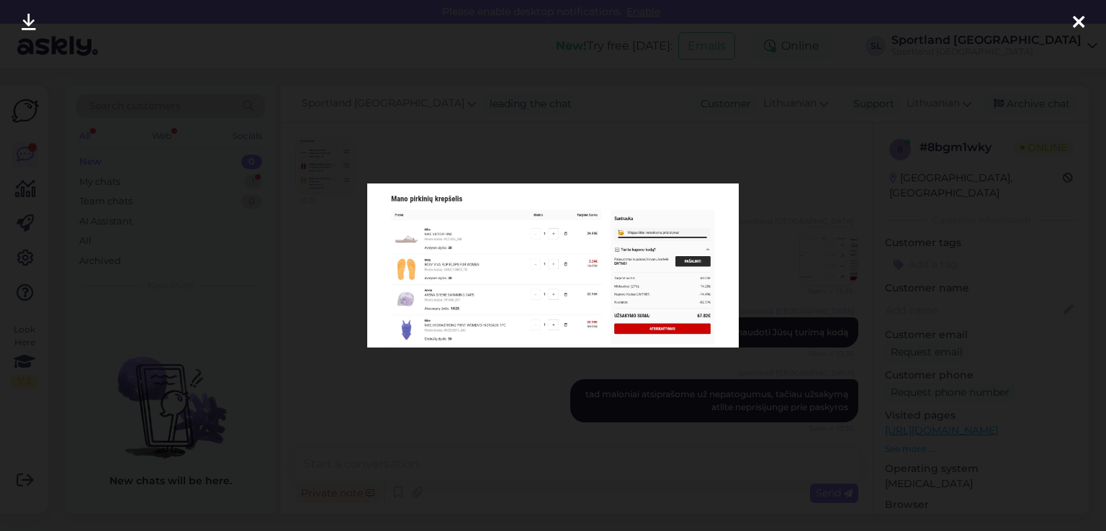
click at [1070, 20] on div at bounding box center [1078, 22] width 29 height 45
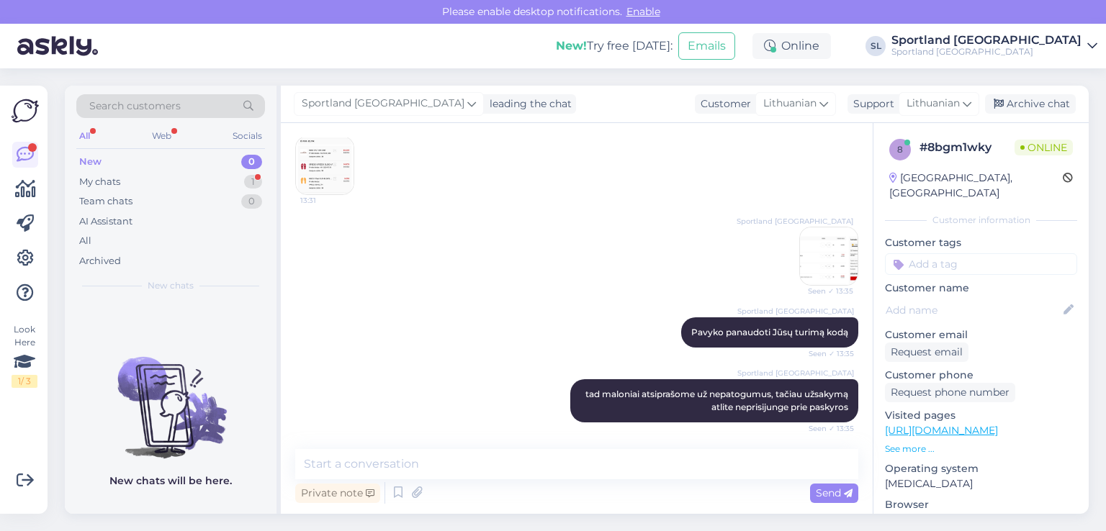
click at [819, 245] on img at bounding box center [829, 256] width 58 height 58
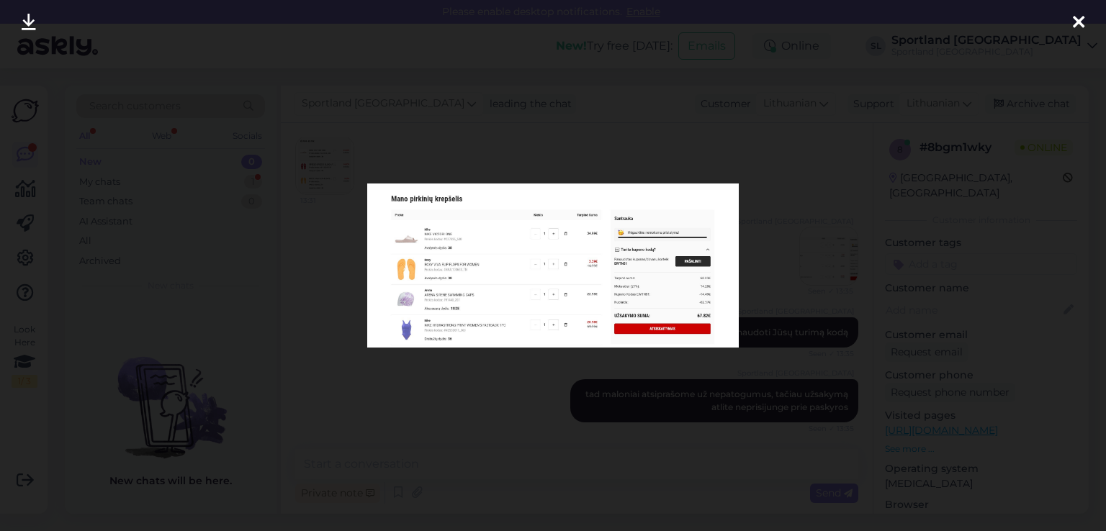
click at [1085, 17] on div at bounding box center [1078, 22] width 29 height 45
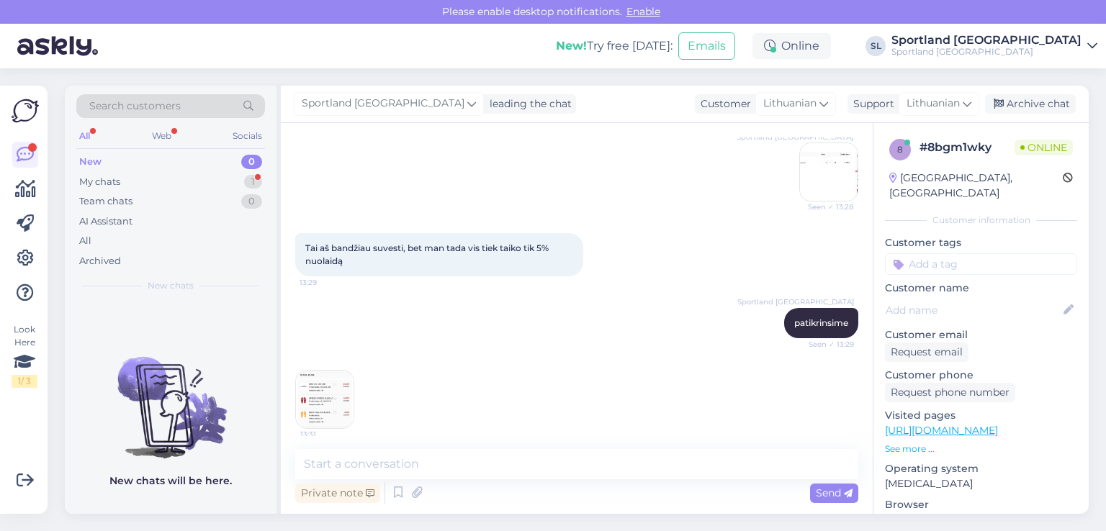
scroll to position [1084, 0]
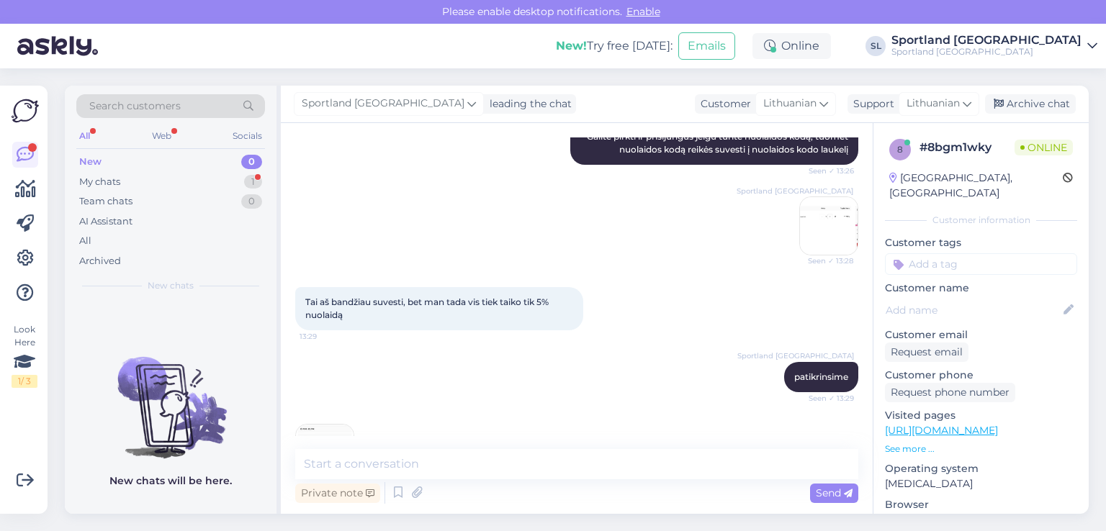
click at [325, 431] on img at bounding box center [325, 454] width 58 height 58
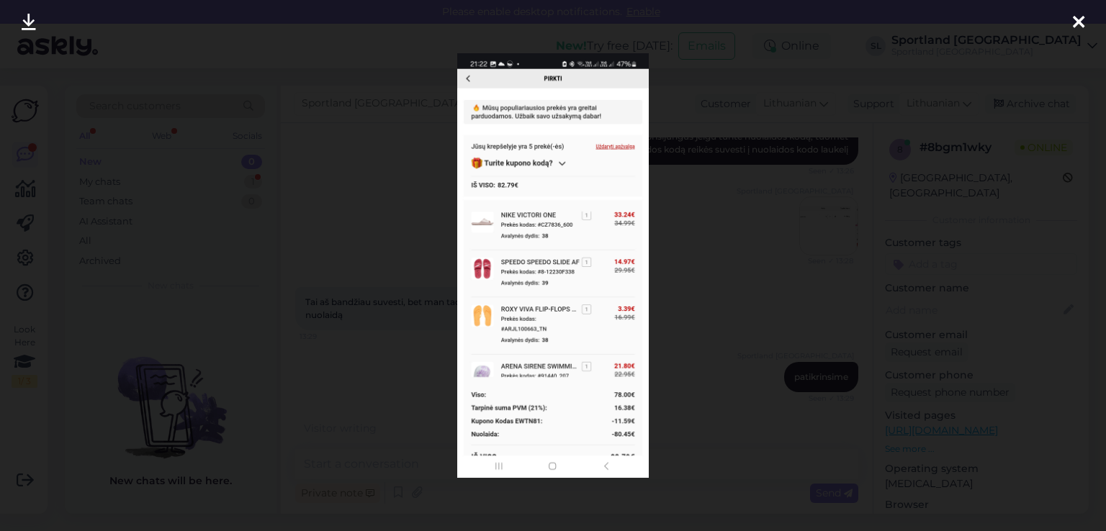
click at [1082, 9] on div at bounding box center [1078, 22] width 29 height 45
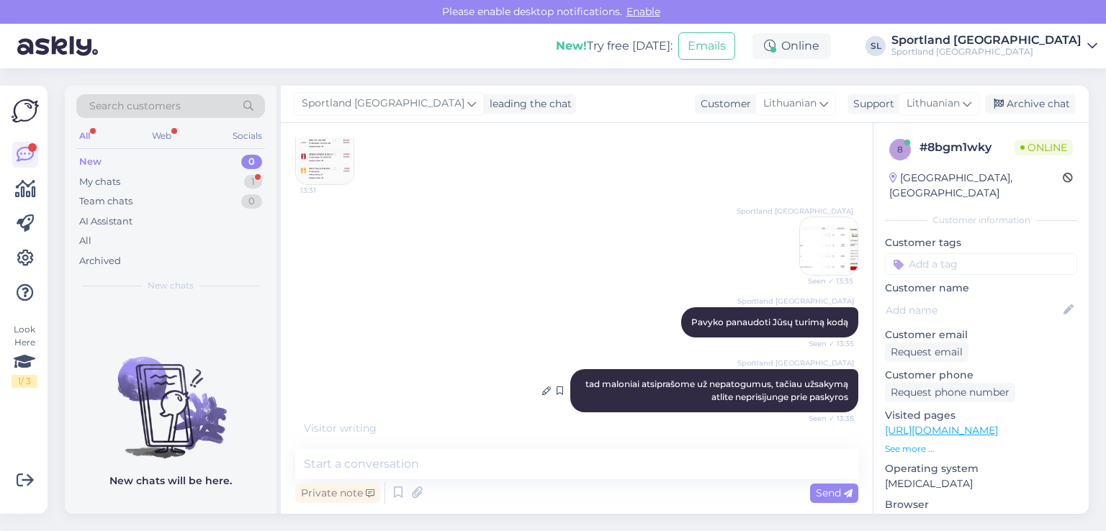
scroll to position [1387, 0]
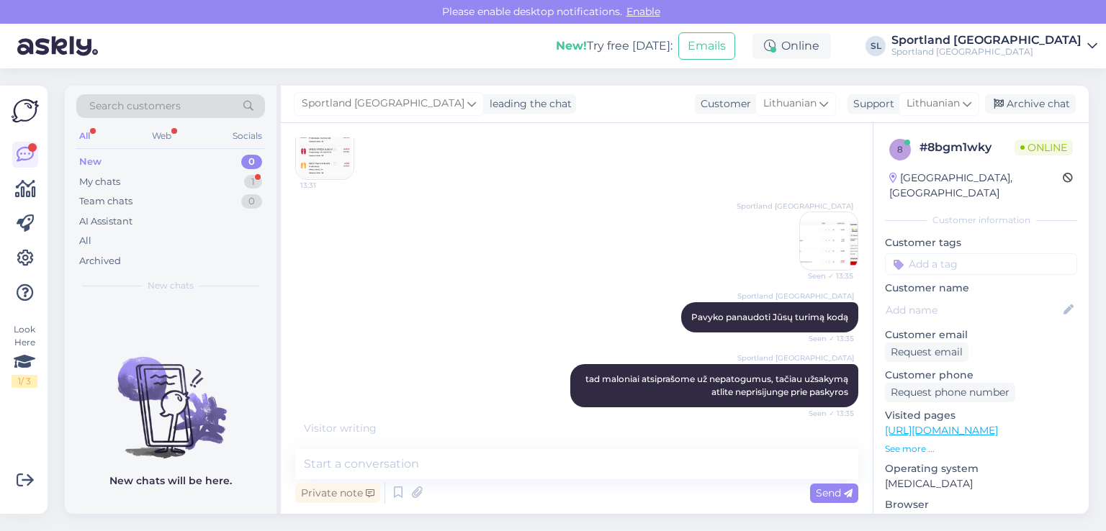
click at [846, 252] on div "Sportland Lithuania Seen ✓ 13:35" at bounding box center [828, 241] width 59 height 59
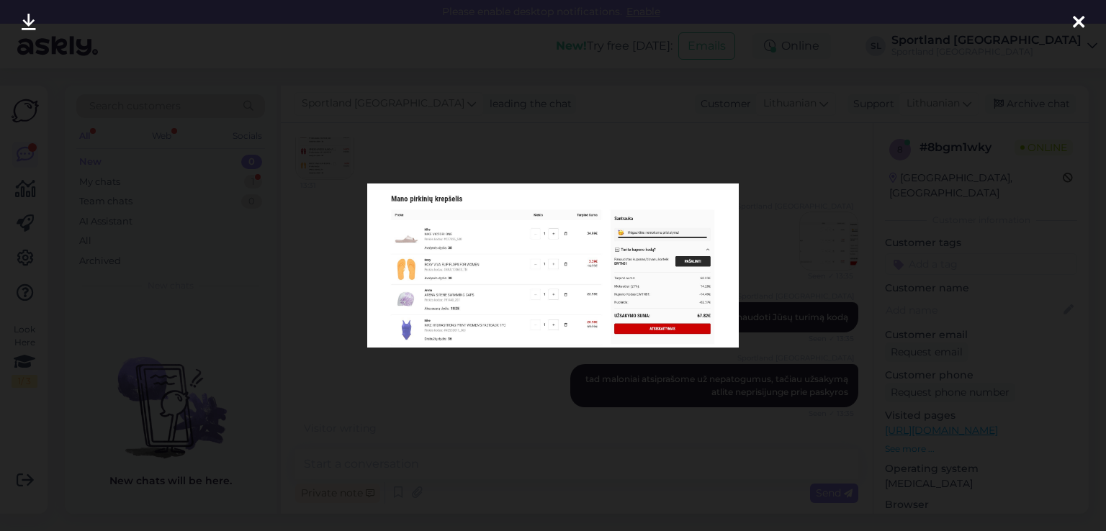
click at [1073, 22] on icon at bounding box center [1078, 23] width 12 height 19
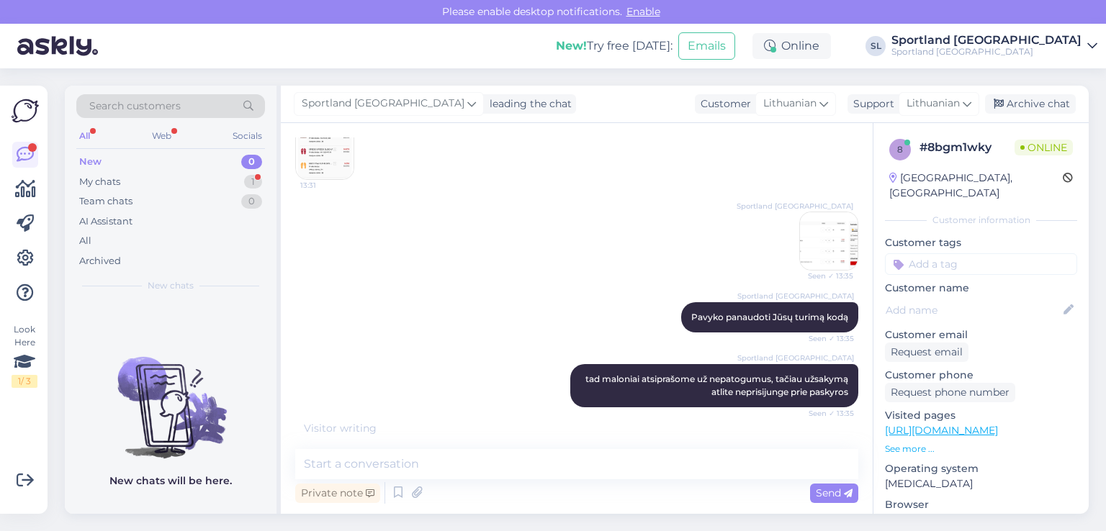
scroll to position [1434, 0]
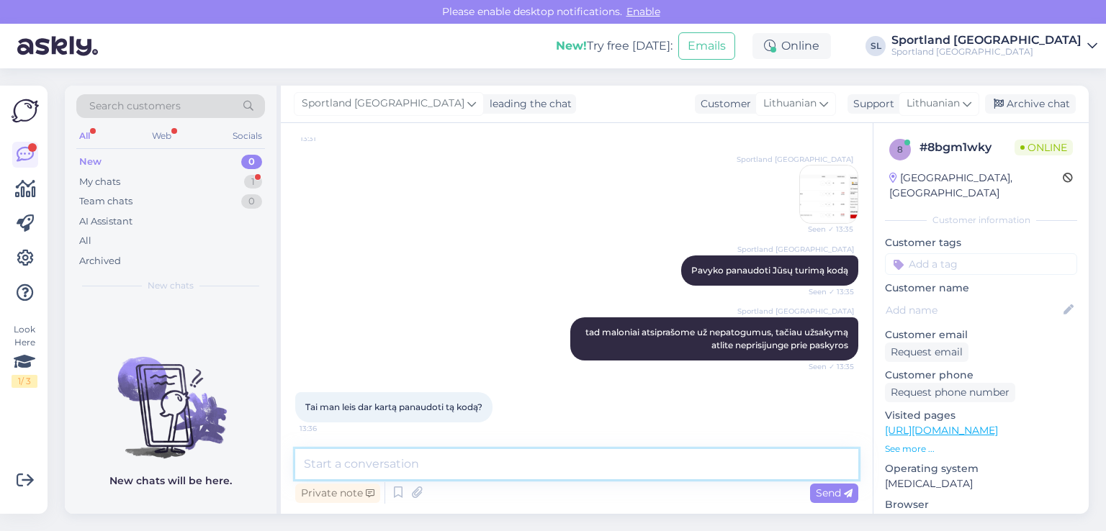
click at [451, 466] on textarea at bounding box center [576, 464] width 563 height 30
type textarea "taip, galite mėginti atlikti užsakymą :)"
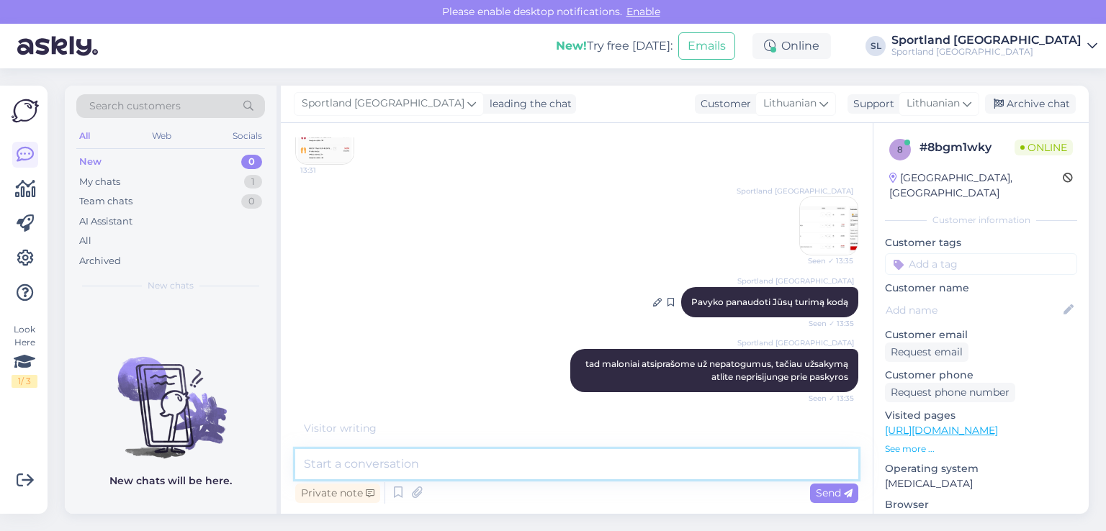
scroll to position [1367, 0]
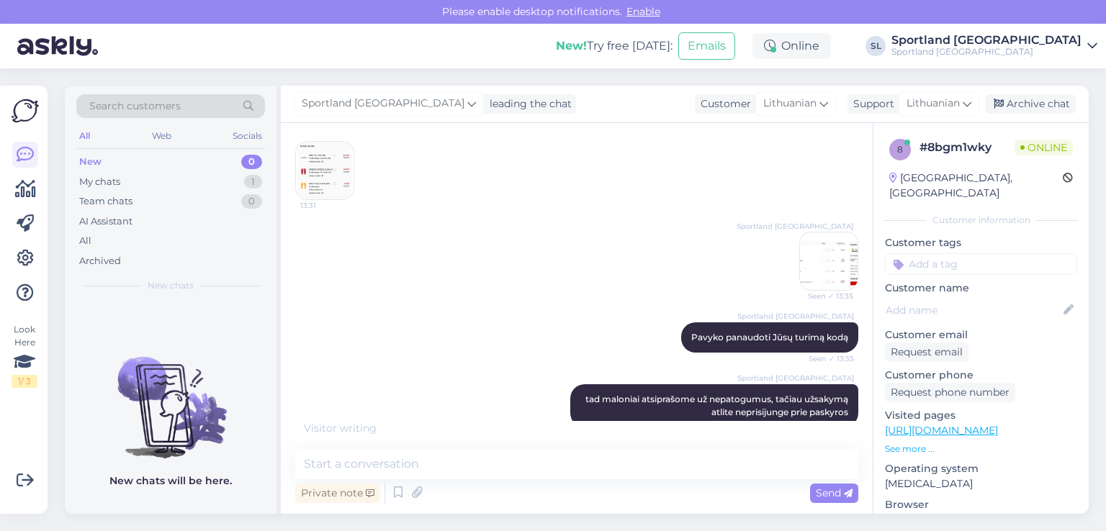
click at [822, 249] on img at bounding box center [829, 261] width 58 height 58
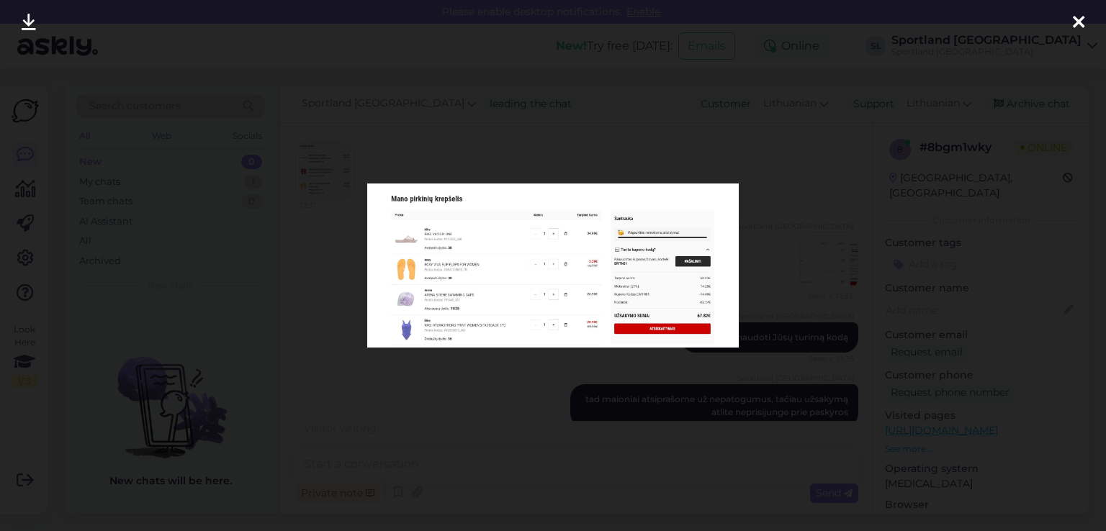
click at [1074, 21] on icon at bounding box center [1078, 23] width 12 height 19
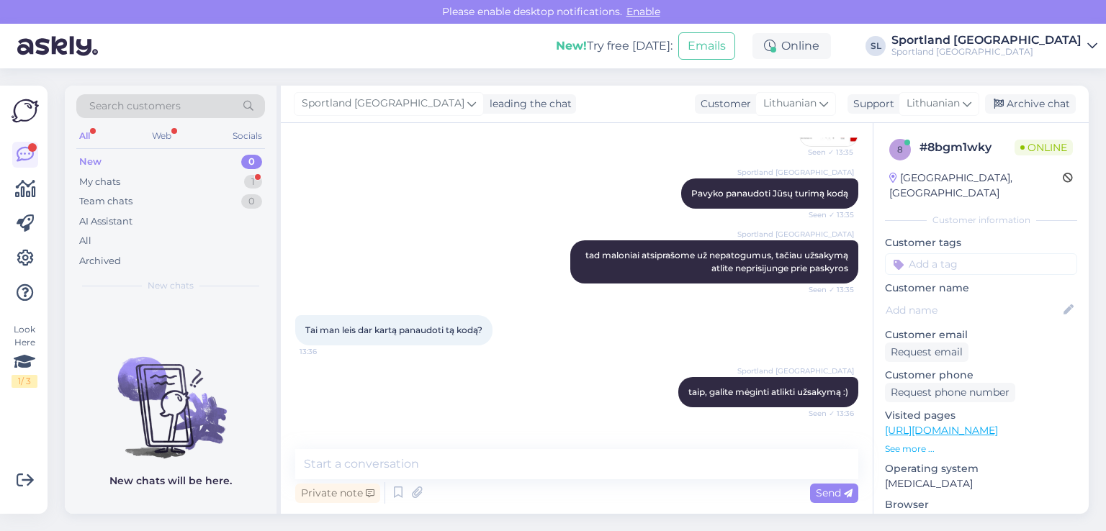
scroll to position [1557, 0]
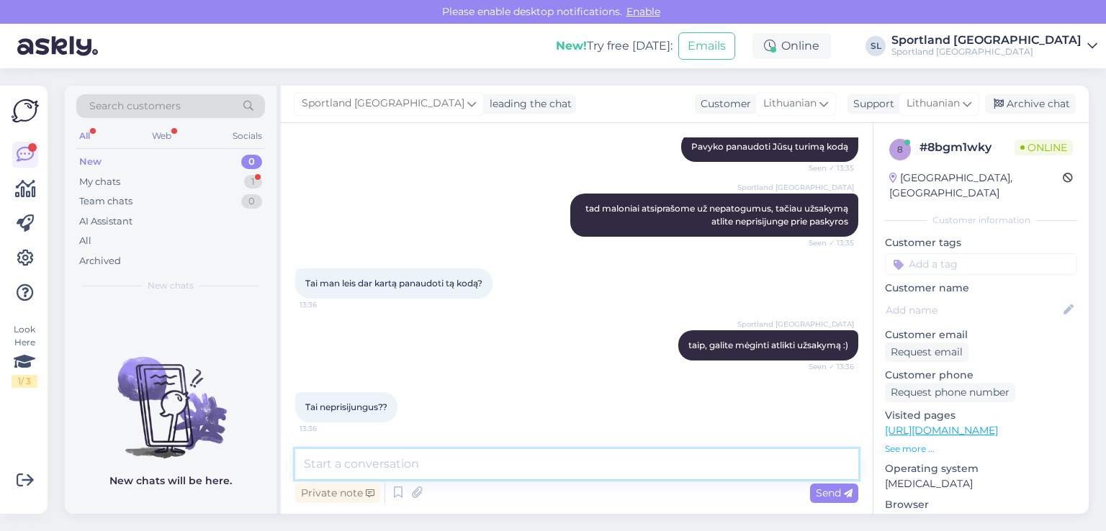
click at [471, 451] on textarea at bounding box center [576, 464] width 563 height 30
type textarea "Taip, mėginkite neprisijungę"
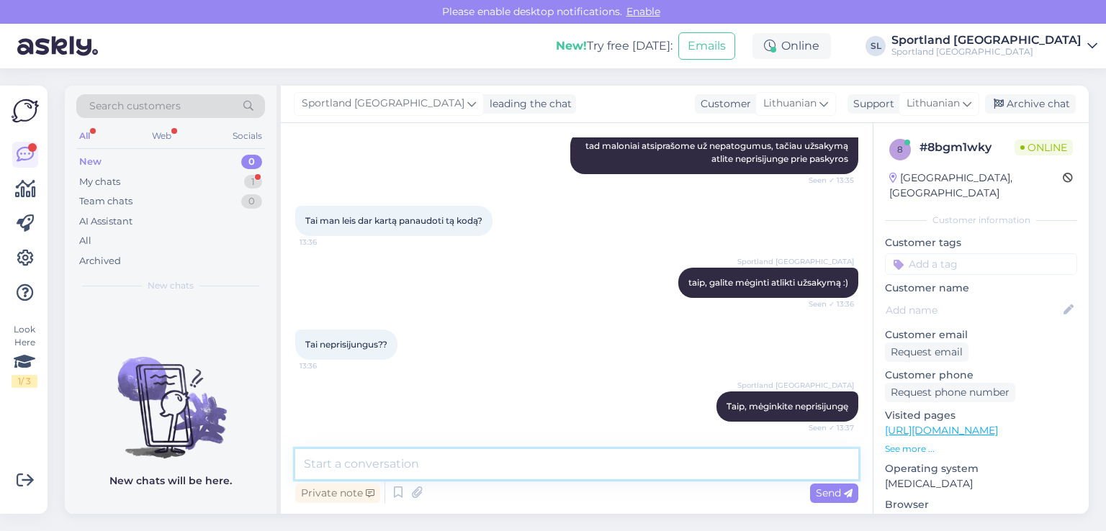
scroll to position [1681, 0]
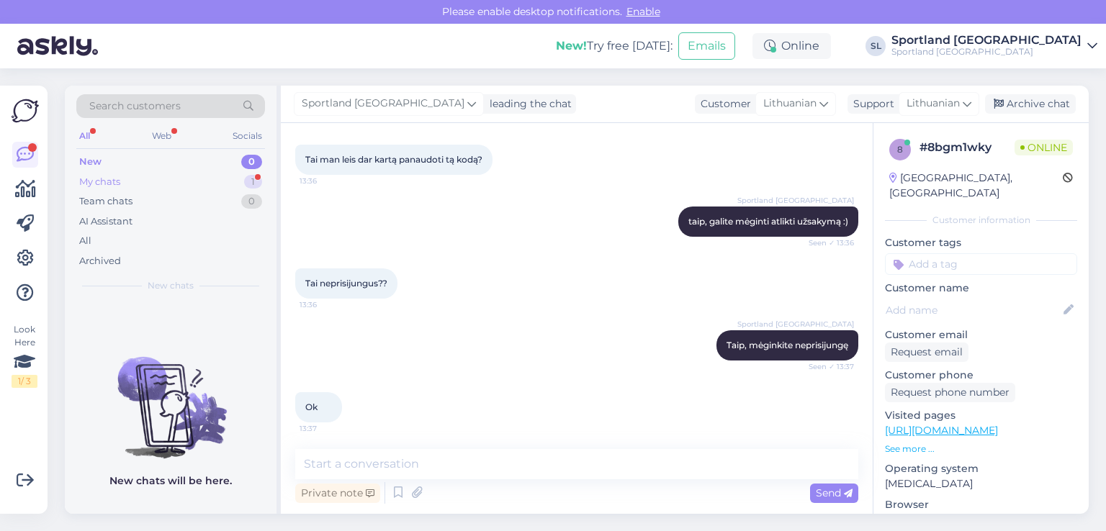
click at [116, 179] on div "My chats" at bounding box center [99, 182] width 41 height 14
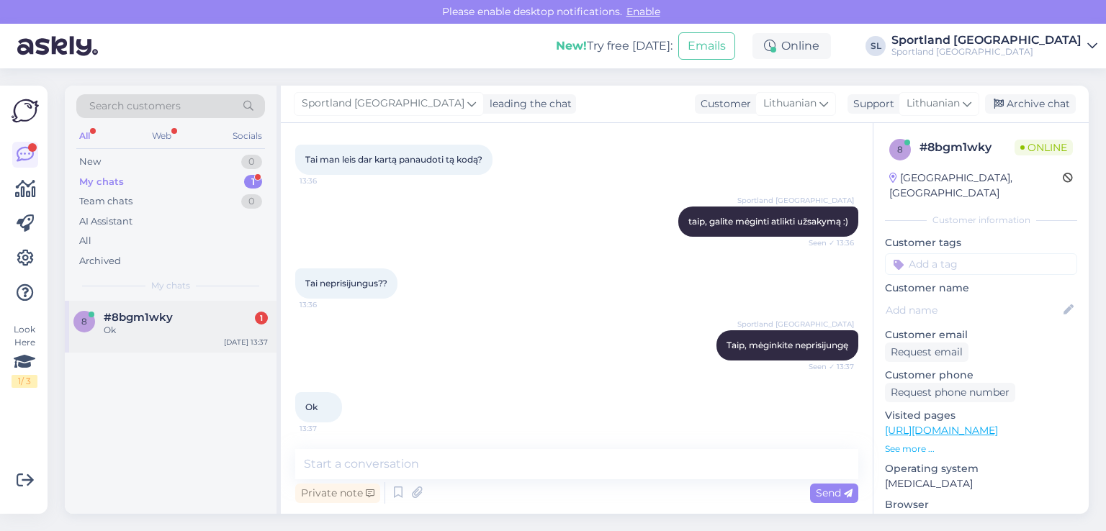
click at [190, 343] on div "8 #8bgm1wky 1 Ok Aug 16 13:37" at bounding box center [171, 327] width 212 height 52
click at [201, 464] on div "8 #8bgm1wky Ok Aug 16 13:37" at bounding box center [171, 407] width 212 height 213
